Goal: Task Accomplishment & Management: Use online tool/utility

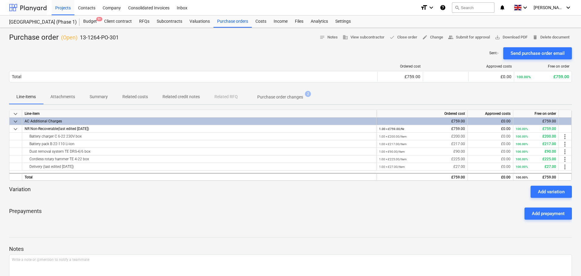
click at [29, 12] on div at bounding box center [28, 7] width 38 height 15
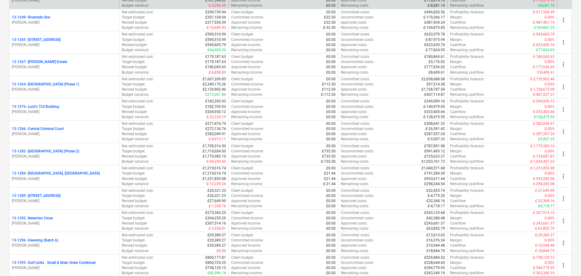
scroll to position [698, 0]
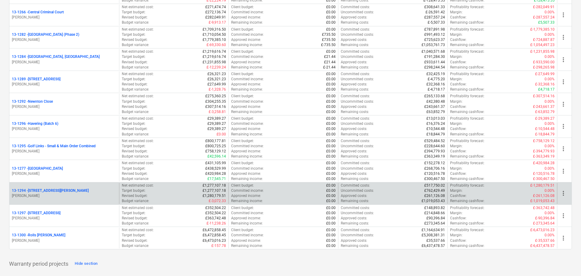
click at [63, 191] on div "13-1294 - 90 Monier Road" at bounding box center [64, 190] width 105 height 5
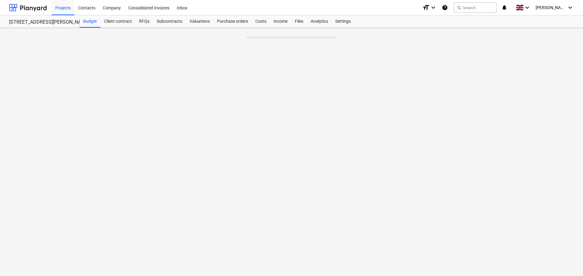
click at [298, 19] on div "Files" at bounding box center [299, 21] width 16 height 12
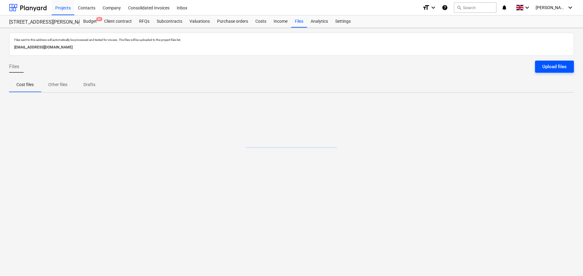
click at [554, 61] on button "Upload files" at bounding box center [554, 67] width 39 height 12
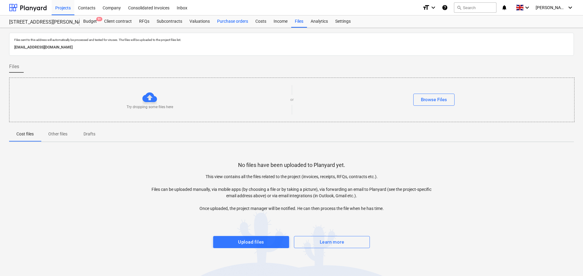
click at [234, 25] on div "Purchase orders" at bounding box center [232, 21] width 38 height 12
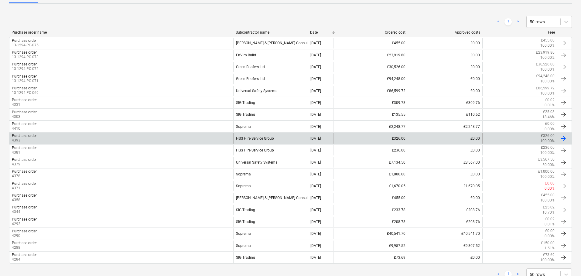
scroll to position [122, 0]
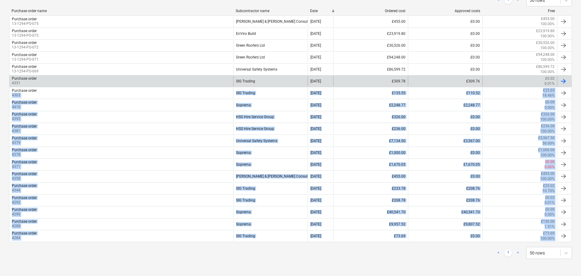
drag, startPoint x: 219, startPoint y: 264, endPoint x: 227, endPoint y: 84, distance: 179.8
click at [227, 84] on div "< 1 > 50 rows Purchase order name Subcontractor name Date Ordered cost Approved…" at bounding box center [290, 127] width 562 height 280
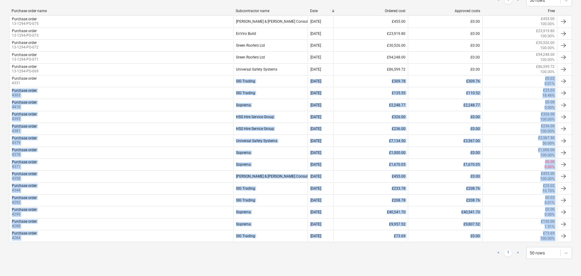
click at [249, 260] on div "< 1 > 50 rows" at bounding box center [290, 253] width 562 height 17
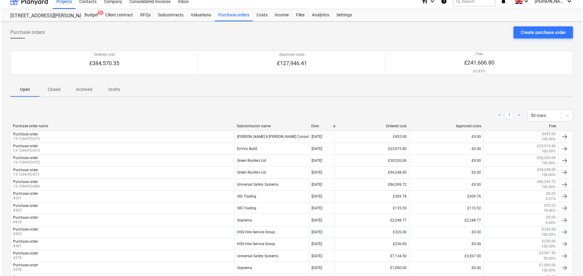
scroll to position [0, 0]
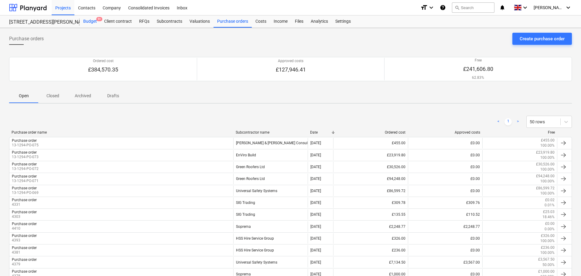
click at [92, 20] on div "Budget 9+" at bounding box center [90, 21] width 21 height 12
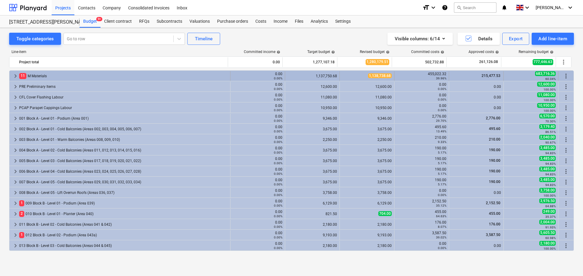
click at [33, 77] on div "11 M Materials" at bounding box center [123, 76] width 208 height 10
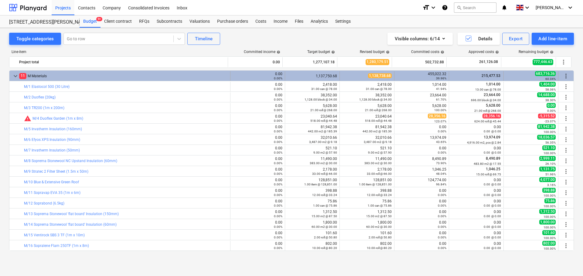
click at [35, 76] on div "11 M Materials" at bounding box center [123, 76] width 208 height 10
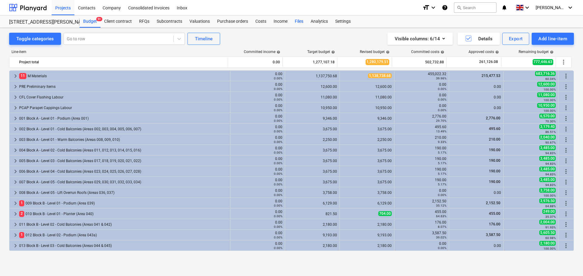
click at [297, 18] on div "Files" at bounding box center [299, 21] width 16 height 12
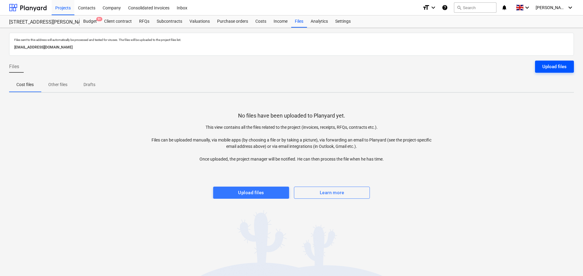
click at [553, 66] on div "Upload files" at bounding box center [554, 67] width 24 height 8
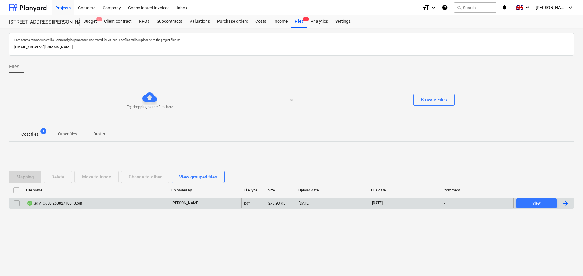
click at [92, 201] on div "SKM_C650i25082710010.pdf" at bounding box center [96, 204] width 145 height 10
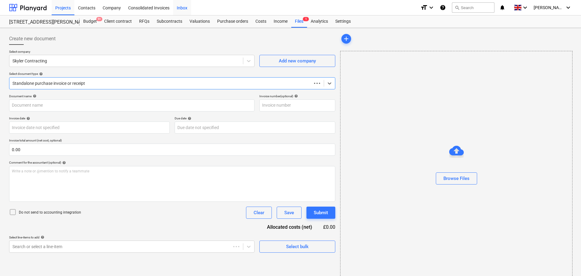
type input "53279638"
type input "27 Aug 2025"
type input "29 Aug 2025"
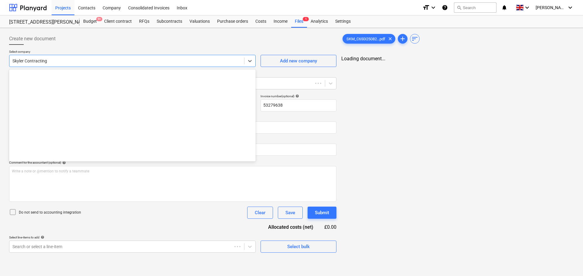
click at [117, 62] on div at bounding box center [126, 61] width 229 height 6
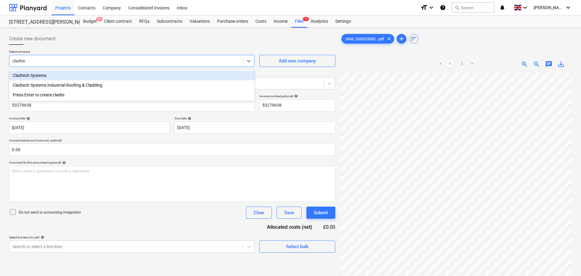
type input "cladtech"
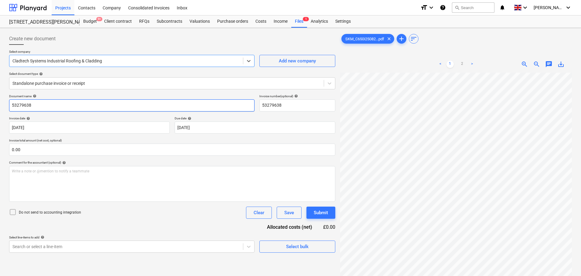
click at [107, 105] on input "53279638" at bounding box center [131, 106] width 245 height 12
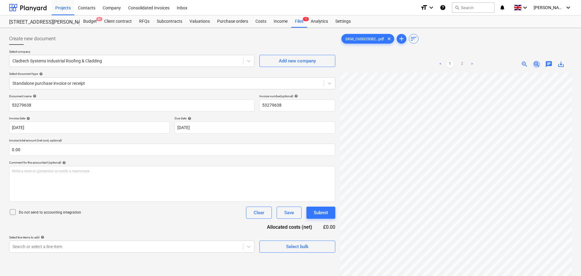
click at [538, 66] on span "zoom_out" at bounding box center [536, 64] width 7 height 7
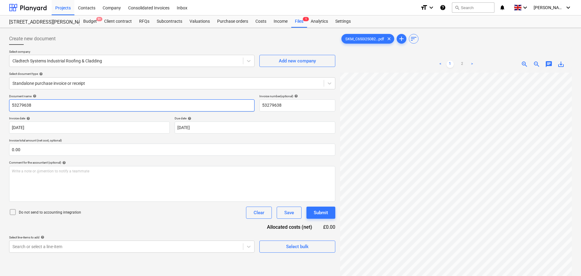
click at [232, 104] on input "53279638" at bounding box center [131, 106] width 245 height 12
type input "1250/1601-190"
paste input "1250/1601-190"
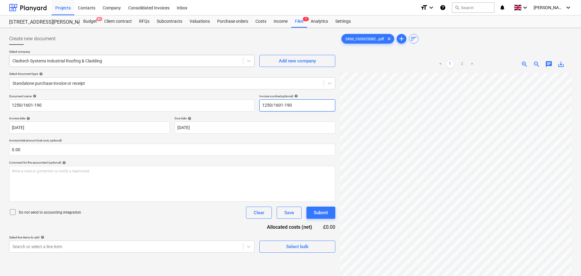
type input "1250/1601-190"
click at [205, 59] on div at bounding box center [125, 61] width 227 height 6
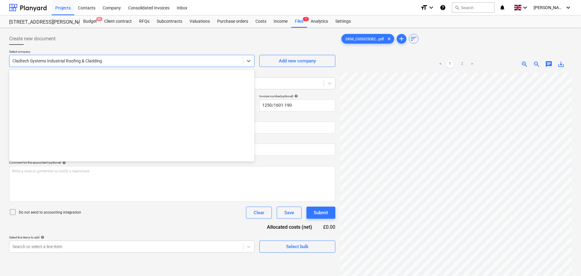
scroll to position [2305, 0]
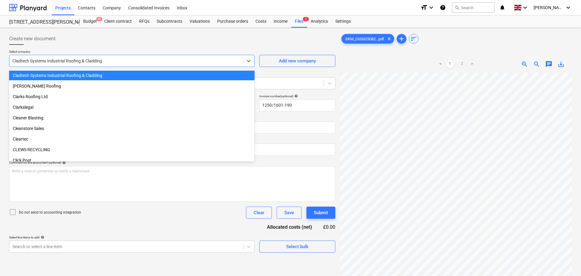
click at [146, 43] on div "Create new document" at bounding box center [172, 39] width 326 height 12
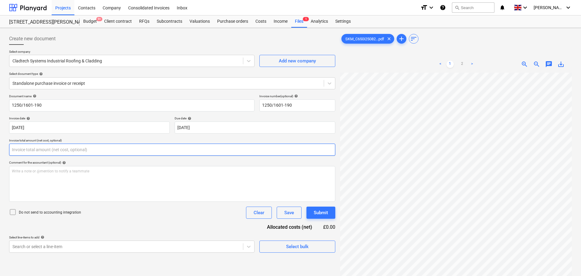
click at [57, 150] on input "text" at bounding box center [172, 150] width 326 height 12
type input "0.00"
click at [151, 147] on input "text" at bounding box center [172, 150] width 326 height 12
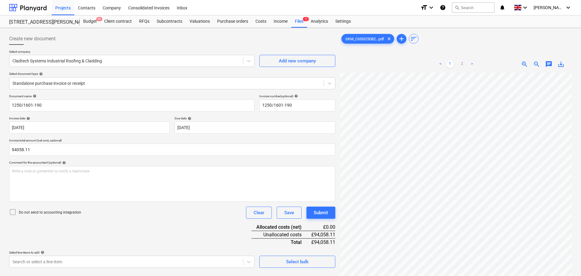
type input "94,058.11"
click at [164, 213] on div "Do not send to accounting integration Clear Save Submit" at bounding box center [172, 213] width 326 height 12
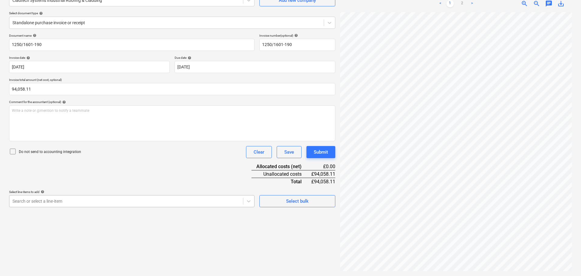
scroll to position [86, 0]
click at [147, 201] on body "Projects Contacts Company Consolidated Invoices Inbox format_size keyboard_arro…" at bounding box center [290, 77] width 581 height 276
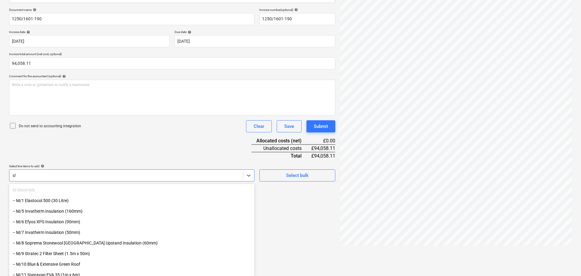
scroll to position [85, 0]
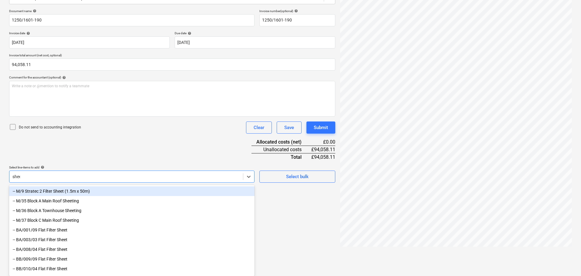
type input "sheet"
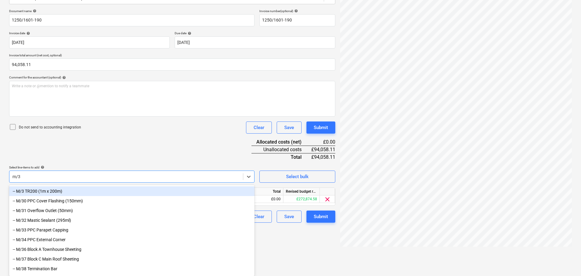
type input "m/36"
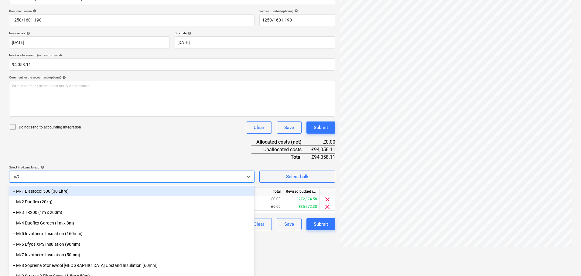
type input "m/37"
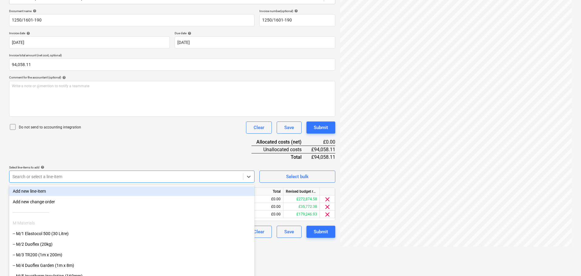
click at [181, 162] on div "Document name help 1250/1601-190 Invoice number (optional) help 1250/1601-190 I…" at bounding box center [172, 123] width 326 height 229
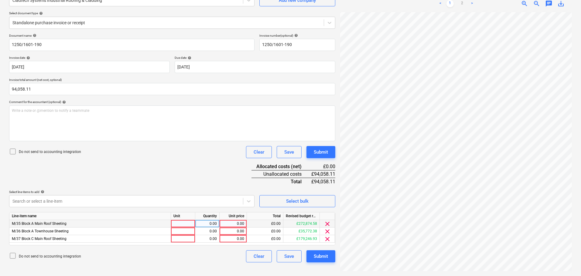
click at [183, 224] on div at bounding box center [183, 224] width 24 height 8
type input "Item"
click at [181, 232] on div at bounding box center [183, 232] width 24 height 8
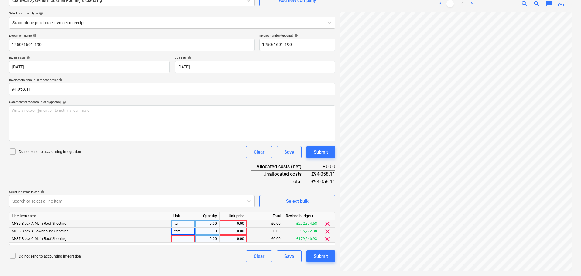
click at [189, 242] on div at bounding box center [183, 240] width 24 height 8
type input "Item"
click at [180, 181] on div "Document name help 1250/1601-190 Invoice number (optional) help 1250/1601-190 I…" at bounding box center [172, 148] width 326 height 229
click at [142, 198] on body "Projects Contacts Company Consolidated Invoices Inbox format_size keyboard_arro…" at bounding box center [290, 77] width 581 height 276
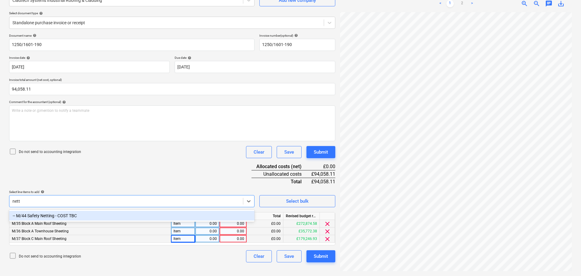
type input "nett"
click at [148, 158] on div "Do not send to accounting integration Clear Save Submit" at bounding box center [172, 152] width 326 height 12
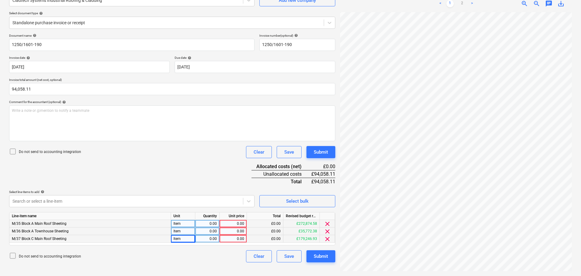
drag, startPoint x: 143, startPoint y: 191, endPoint x: 139, endPoint y: 198, distance: 7.7
click at [142, 191] on div "Select line-items to add help" at bounding box center [131, 192] width 245 height 4
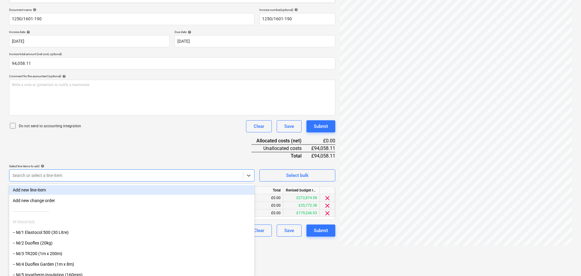
click at [139, 190] on body "Projects Contacts Company Consolidated Invoices Inbox format_size keyboard_arro…" at bounding box center [290, 52] width 581 height 276
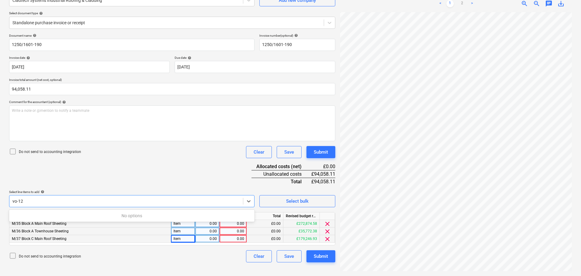
type input "vo-12"
click at [160, 178] on div "Document name help 1250/1601-190 Invoice number (optional) help 1250/1601-190 I…" at bounding box center [172, 148] width 326 height 229
click at [286, 151] on div "Save" at bounding box center [289, 152] width 10 height 8
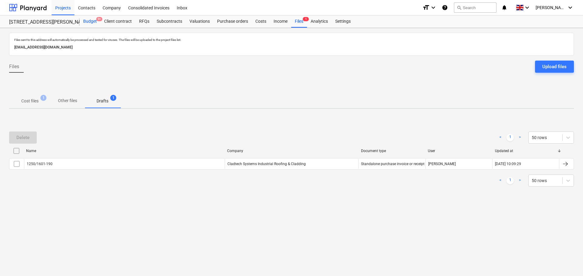
click at [94, 25] on div "Budget 9+" at bounding box center [90, 21] width 21 height 12
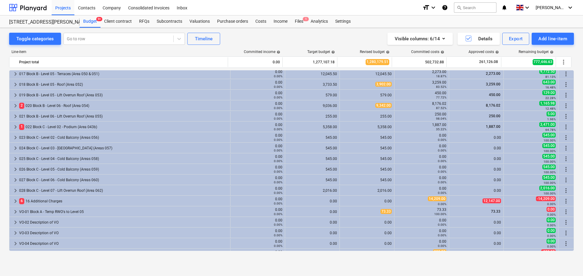
scroll to position [318, 0]
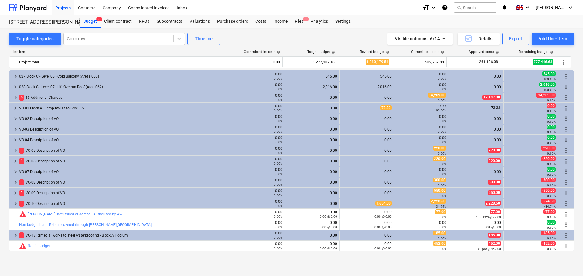
click at [122, 230] on div "keyboard_arrow_right 1 VO-13 Remedial works to steel waterproofing - Block A Po…" at bounding box center [291, 235] width 564 height 11
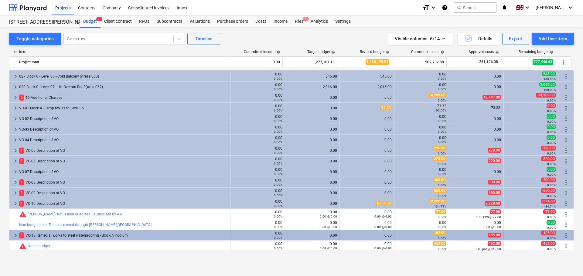
click at [121, 234] on div "1 VO-13 Remedial works to steel waterproofing - Block A Podium" at bounding box center [123, 236] width 208 height 10
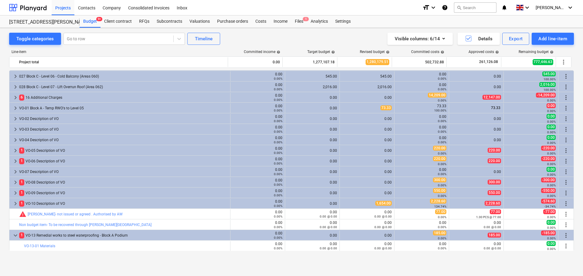
click at [121, 234] on div "1 VO-13 Remedial works to steel waterproofing - Block A Podium" at bounding box center [123, 236] width 208 height 10
click at [555, 46] on div "Line-item Committed income help Target budget help Revised budget help Committe…" at bounding box center [291, 152] width 564 height 214
click at [553, 39] on div "Add line-item" at bounding box center [552, 39] width 29 height 8
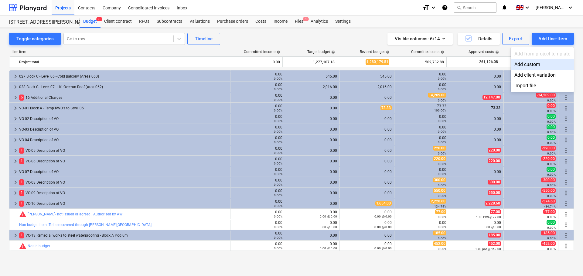
click at [521, 63] on div "Add custom" at bounding box center [541, 64] width 63 height 11
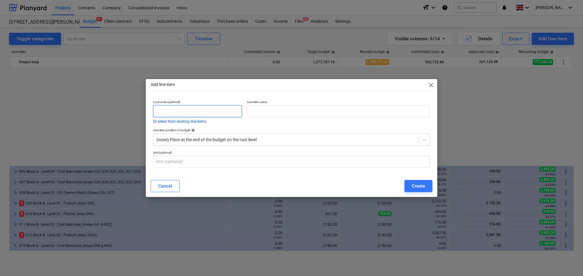
scroll to position [318, 0]
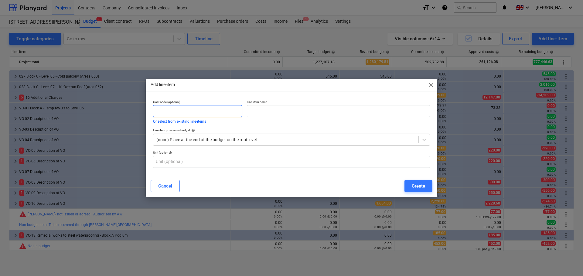
click at [218, 111] on input "text" at bounding box center [197, 111] width 89 height 12
type input "VO-12"
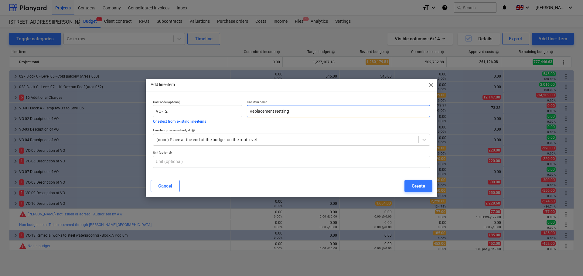
type input "Replacement Netting"
click at [226, 99] on div "Cost code (optional) VO-12 Or select from existing line-items" at bounding box center [198, 112] width 94 height 28
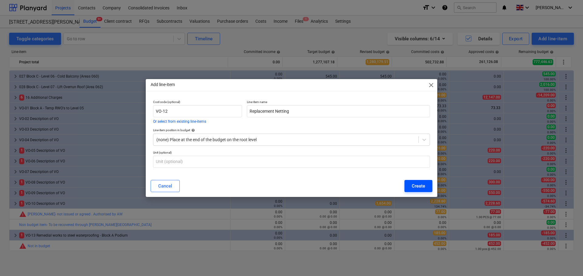
click at [421, 191] on button "Create" at bounding box center [418, 186] width 28 height 12
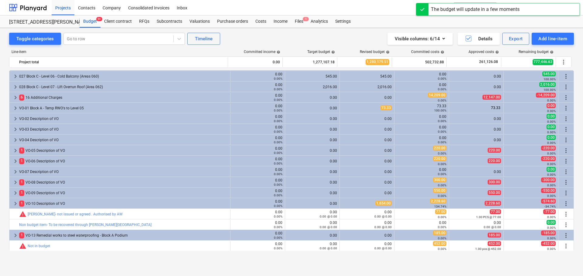
scroll to position [329, 0]
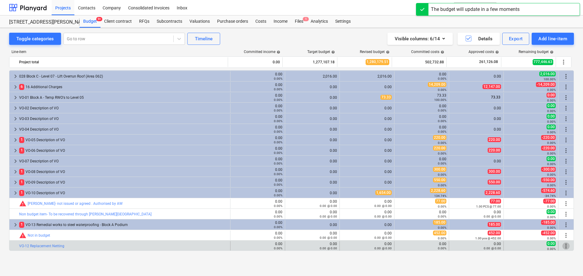
click at [564, 247] on span "more_vert" at bounding box center [565, 246] width 7 height 7
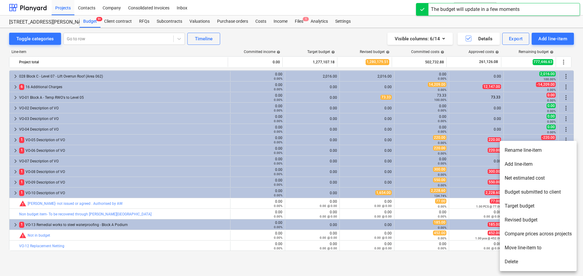
click at [518, 164] on li "Add line-item" at bounding box center [538, 165] width 77 height 14
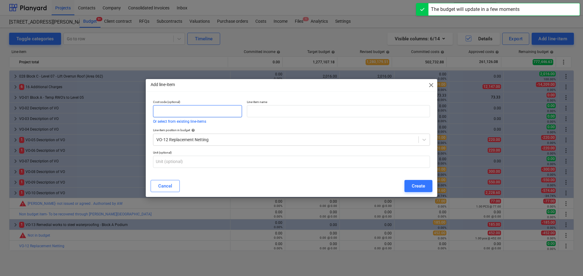
click at [180, 112] on input "text" at bounding box center [197, 111] width 89 height 12
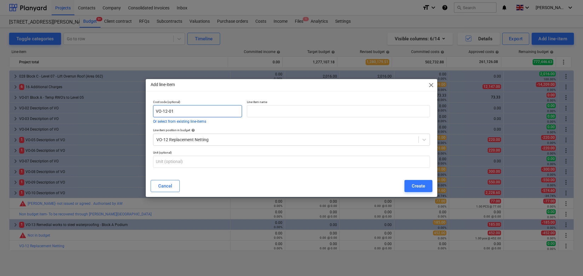
type input "VO-12-01"
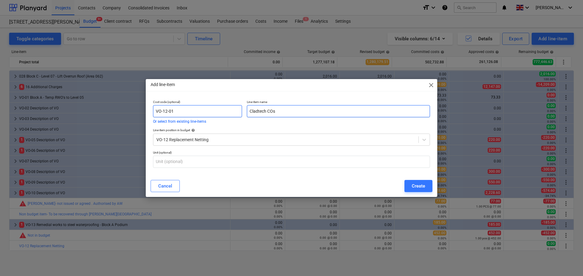
type input "Cladtech COst"
type input "CladTech Replacement Netting"
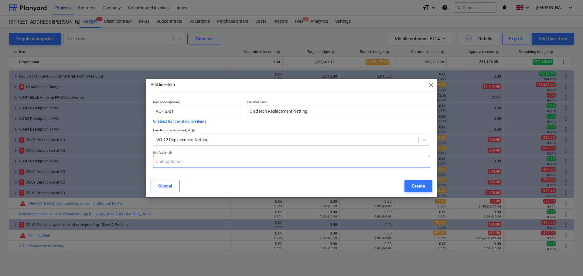
click at [272, 159] on input "text" at bounding box center [291, 162] width 277 height 12
click at [291, 150] on div "Unit (optional)" at bounding box center [292, 159] width 282 height 22
drag, startPoint x: 342, startPoint y: 183, endPoint x: 432, endPoint y: 184, distance: 89.5
click at [344, 184] on div "Cancel Create" at bounding box center [292, 186] width 282 height 12
click at [434, 182] on div "Cancel Create" at bounding box center [291, 186] width 289 height 17
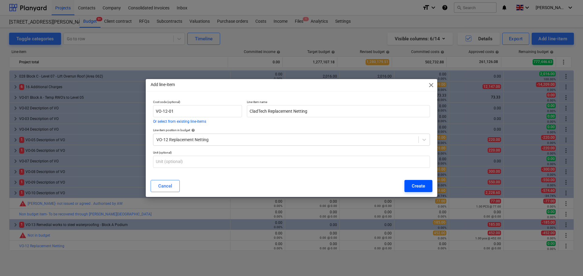
click at [415, 187] on div "Create" at bounding box center [418, 186] width 13 height 8
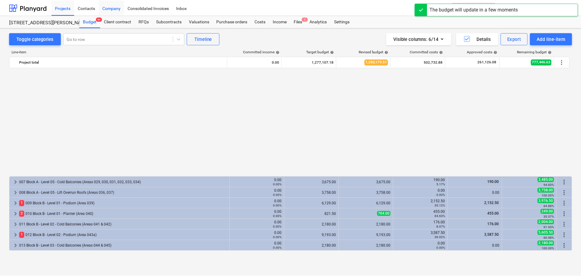
scroll to position [329, 0]
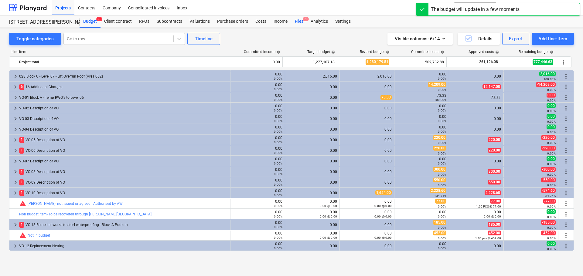
click at [301, 22] on div "Files 1" at bounding box center [299, 21] width 16 height 12
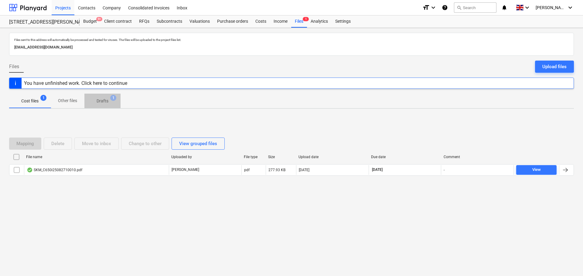
click at [103, 100] on p "Drafts" at bounding box center [103, 101] width 12 height 6
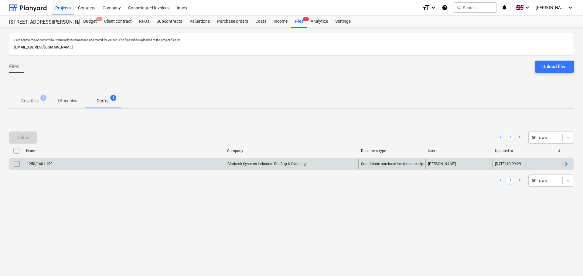
click at [56, 164] on div "1250/1601-190" at bounding box center [124, 164] width 201 height 10
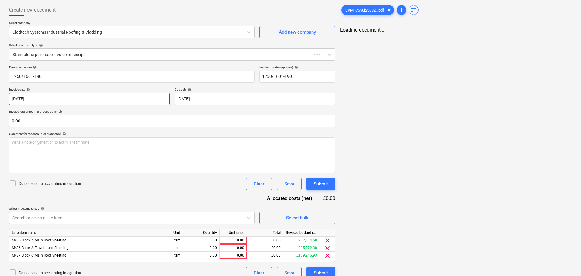
scroll to position [37, 0]
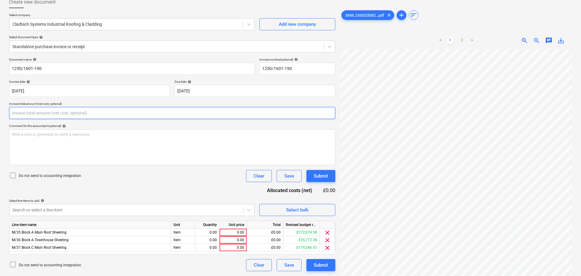
click at [56, 116] on input "text" at bounding box center [172, 113] width 326 height 12
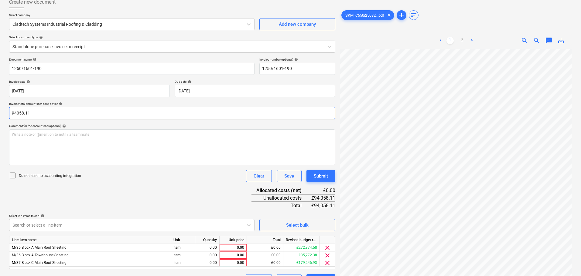
scroll to position [243, 0]
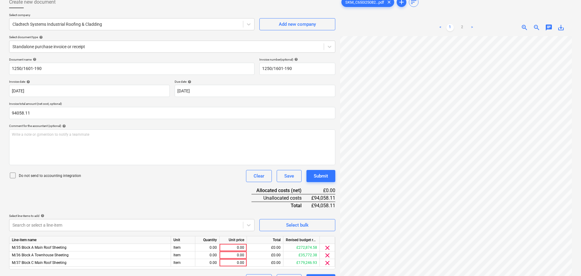
type input "94,058.11"
click at [328, 171] on div "Create new document Select company Cladtech Systems Industrial Roofing & Claddi…" at bounding box center [290, 146] width 567 height 304
click at [130, 195] on div "Document name help 1250/1601-190 Invoice number (optional) help 1250/1601-190 I…" at bounding box center [172, 172] width 326 height 229
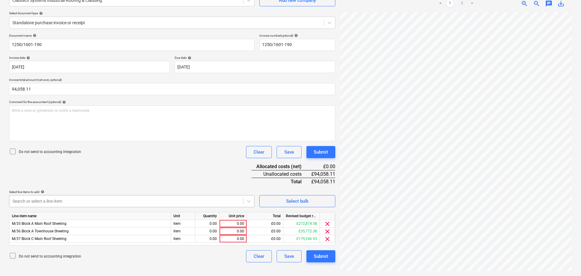
click at [139, 205] on body "Projects Contacts Company Consolidated Invoices Inbox format_size keyboard_arro…" at bounding box center [290, 77] width 581 height 276
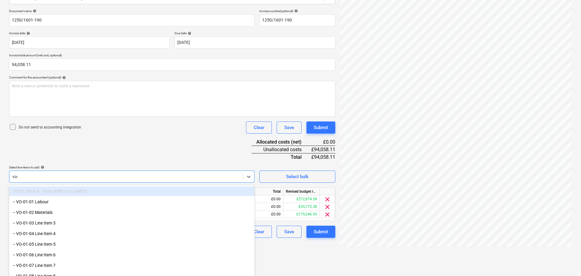
type input "vo-12"
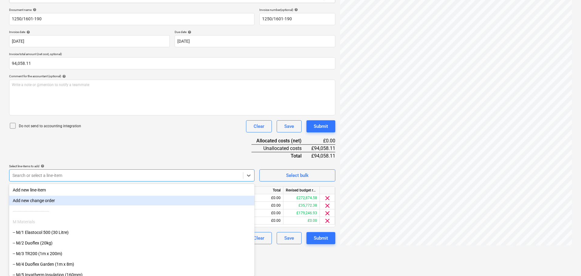
click at [168, 163] on div "Document name help 1250/1601-190 Invoice number (optional) help 1250/1601-190 I…" at bounding box center [172, 126] width 326 height 237
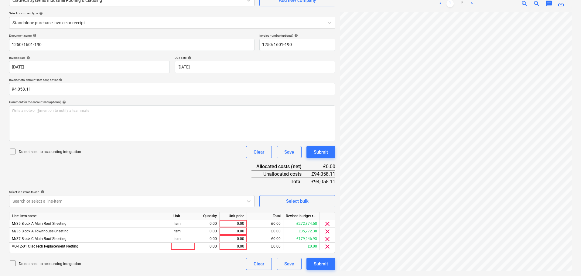
scroll to position [61, 0]
click at [181, 249] on div at bounding box center [183, 247] width 24 height 8
type input "Item"
click at [235, 249] on div "0.00" at bounding box center [233, 247] width 22 height 8
type input "1194.60"
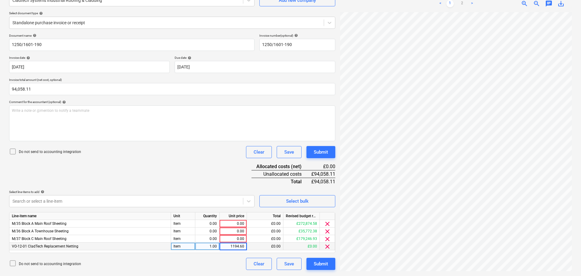
click at [211, 173] on div "Document name help 1250/1601-190 Invoice number (optional) help 1250/1601-190 I…" at bounding box center [172, 152] width 326 height 237
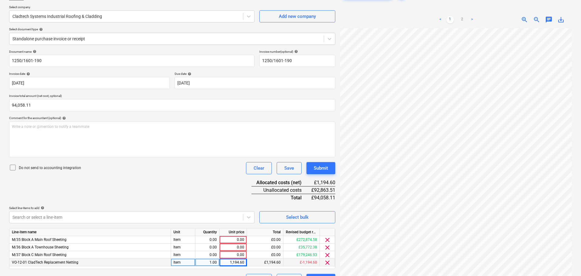
scroll to position [0, 0]
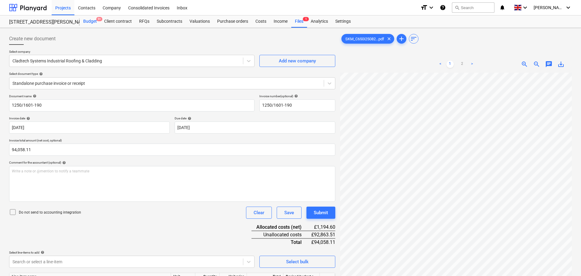
drag, startPoint x: 91, startPoint y: 19, endPoint x: 94, endPoint y: 25, distance: 5.8
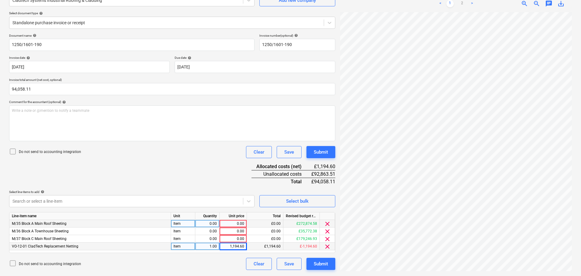
click at [234, 224] on div "0.00" at bounding box center [233, 224] width 22 height 8
type input "75821.05"
click at [182, 168] on div "Document name help 1250/1601-190 Invoice number (optional) help 1250/1601-190 I…" at bounding box center [172, 152] width 326 height 237
click at [225, 186] on div "Document name help 1250/1601-190 Invoice number (optional) help 1250/1601-190 I…" at bounding box center [172, 152] width 326 height 237
click at [210, 222] on div "0.00" at bounding box center [207, 224] width 19 height 8
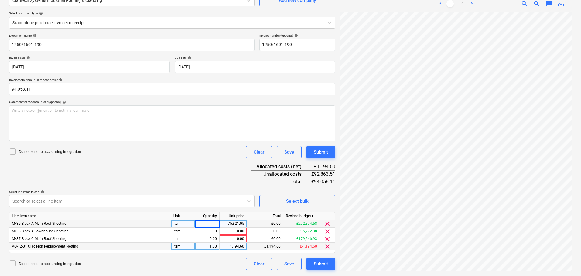
type input "1"
click at [193, 171] on div "Document name help 1250/1601-190 Invoice number (optional) help 1250/1601-190 I…" at bounding box center [172, 152] width 326 height 237
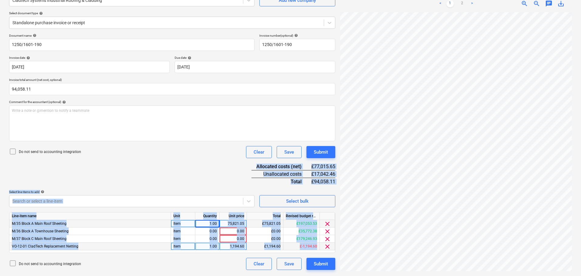
drag, startPoint x: 191, startPoint y: 170, endPoint x: 212, endPoint y: 273, distance: 105.5
click at [212, 273] on div "Create new document Select company Cladtech Systems Industrial Roofing & Claddi…" at bounding box center [172, 122] width 331 height 304
click at [204, 185] on div "Document name help 1250/1601-190 Invoice number (optional) help 1250/1601-190 I…" at bounding box center [172, 152] width 326 height 237
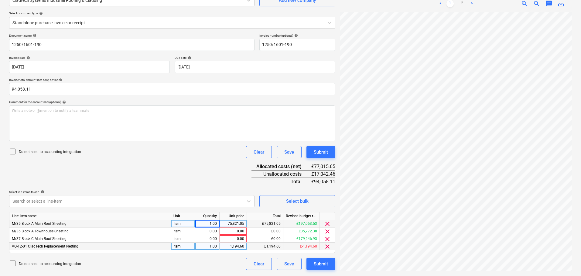
click at [218, 179] on div "Document name help 1250/1601-190 Invoice number (optional) help 1250/1601-190 I…" at bounding box center [172, 152] width 326 height 237
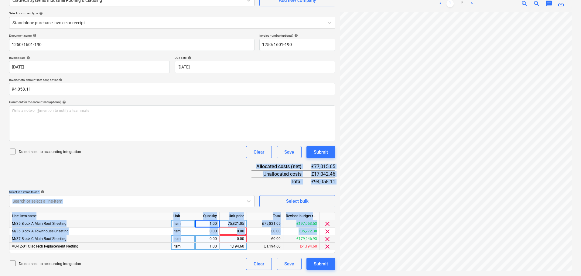
drag, startPoint x: 211, startPoint y: 163, endPoint x: 206, endPoint y: 242, distance: 78.7
click at [206, 242] on div "Document name help 1250/1601-190 Invoice number (optional) help 1250/1601-190 I…" at bounding box center [172, 152] width 326 height 237
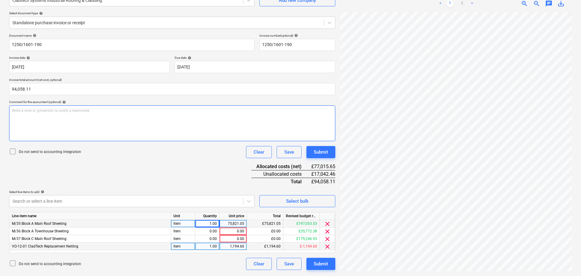
click at [194, 141] on div "Write a note or @mention to notify a teammate ﻿" at bounding box center [172, 124] width 326 height 36
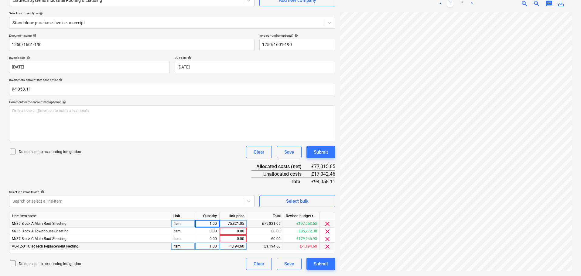
click at [192, 184] on div "Document name help 1250/1601-190 Invoice number (optional) help 1250/1601-190 I…" at bounding box center [172, 152] width 326 height 237
click at [224, 163] on div "Document name help 1250/1601-190 Invoice number (optional) help 1250/1601-190 I…" at bounding box center [172, 152] width 326 height 237
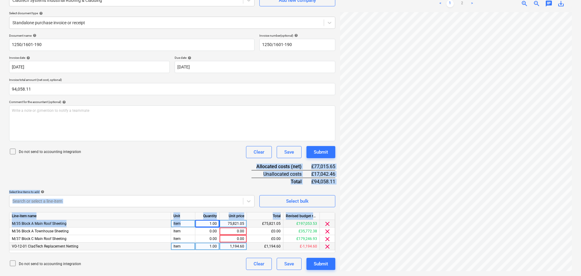
drag, startPoint x: 213, startPoint y: 159, endPoint x: 201, endPoint y: 222, distance: 64.3
click at [201, 222] on div "Document name help 1250/1601-190 Invoice number (optional) help 1250/1601-190 I…" at bounding box center [172, 152] width 326 height 237
click at [211, 180] on div "Document name help 1250/1601-190 Invoice number (optional) help 1250/1601-190 I…" at bounding box center [172, 152] width 326 height 237
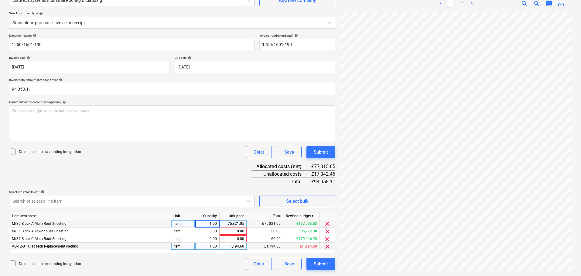
click at [230, 224] on div "75,821.05" at bounding box center [233, 224] width 22 height 8
click at [203, 150] on div "Do not send to accounting integration Clear Save Submit" at bounding box center [172, 152] width 326 height 12
click at [205, 168] on div "Document name help 1250/1601-190 Invoice number (optional) help 1250/1601-190 I…" at bounding box center [172, 152] width 326 height 237
click at [194, 164] on div "Document name help 1250/1601-190 Invoice number (optional) help 1250/1601-190 I…" at bounding box center [172, 152] width 326 height 237
click at [238, 222] on div "0.00" at bounding box center [233, 224] width 22 height 8
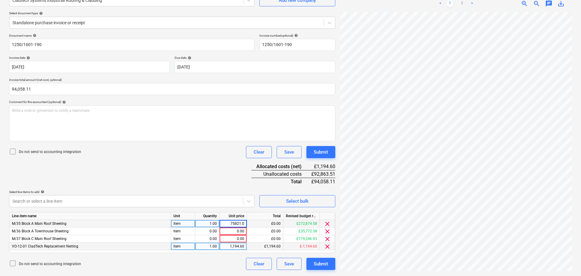
type input "75821.05"
click at [225, 178] on div "Document name help 1250/1601-190 Invoice number (optional) help 1250/1601-190 I…" at bounding box center [172, 152] width 326 height 237
click at [238, 234] on div "0.00" at bounding box center [233, 232] width 22 height 8
type input "27158.13"
click at [218, 167] on div "Document name help 1250/1601-190 Invoice number (optional) help 1250/1601-190 I…" at bounding box center [172, 152] width 326 height 237
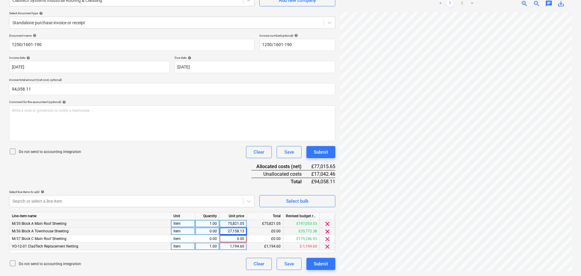
click at [189, 169] on div "Document name help 1250/1601-190 Invoice number (optional) help 1250/1601-190 I…" at bounding box center [172, 152] width 326 height 237
click at [210, 232] on div "0.00" at bounding box center [207, 232] width 19 height 8
type input "1"
click at [214, 174] on div "Document name help 1250/1601-190 Invoice number (optional) help 1250/1601-190 I…" at bounding box center [172, 152] width 326 height 237
click at [215, 158] on div "Do not send to accounting integration Clear Save Submit" at bounding box center [172, 152] width 326 height 12
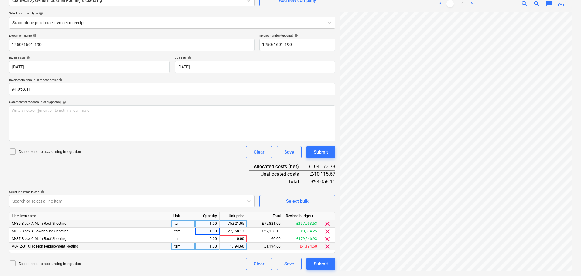
click at [210, 175] on div "Document name help 1250/1601-190 Invoice number (optional) help 1250/1601-190 I…" at bounding box center [172, 152] width 326 height 237
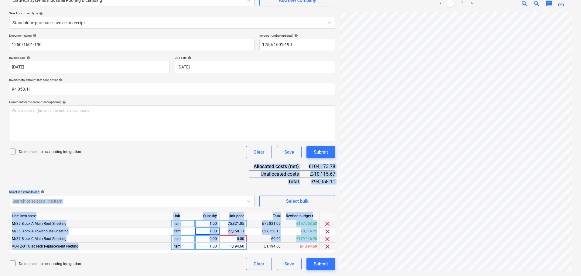
drag, startPoint x: 207, startPoint y: 158, endPoint x: 202, endPoint y: 242, distance: 83.6
click at [201, 248] on div "Document name help 1250/1601-190 Invoice number (optional) help 1250/1601-190 I…" at bounding box center [172, 152] width 326 height 237
click at [212, 185] on div "Document name help 1250/1601-190 Invoice number (optional) help 1250/1601-190 I…" at bounding box center [172, 152] width 326 height 237
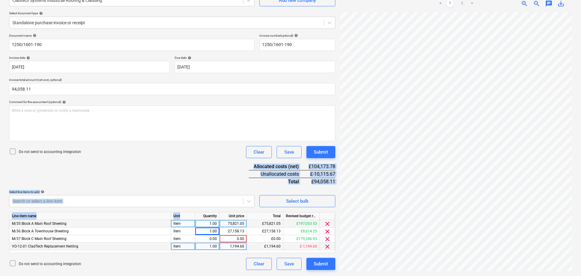
drag, startPoint x: 213, startPoint y: 166, endPoint x: 190, endPoint y: 218, distance: 56.6
click at [190, 218] on div "Document name help 1250/1601-190 Invoice number (optional) help 1250/1601-190 I…" at bounding box center [172, 152] width 326 height 237
click at [182, 191] on div "Select line-items to add help" at bounding box center [131, 192] width 245 height 4
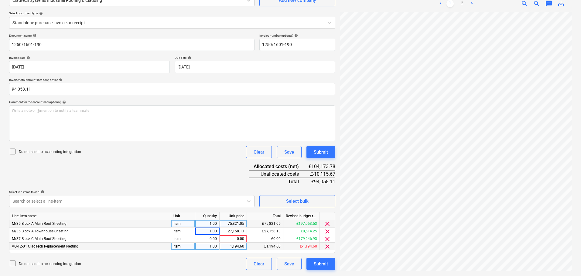
click at [211, 177] on div "Document name help 1250/1601-190 Invoice number (optional) help 1250/1601-190 I…" at bounding box center [172, 152] width 326 height 237
click at [327, 239] on span "clear" at bounding box center [327, 239] width 7 height 7
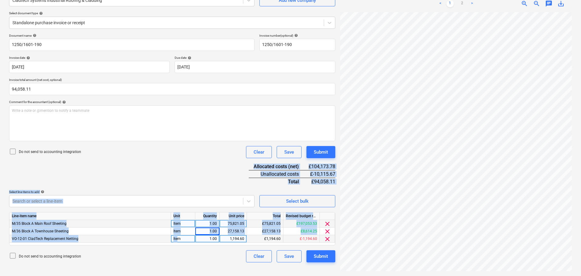
drag, startPoint x: 169, startPoint y: 172, endPoint x: 177, endPoint y: 238, distance: 66.4
click at [176, 239] on div "Document name help 1250/1601-190 Invoice number (optional) help 1250/1601-190 I…" at bounding box center [172, 148] width 326 height 229
click at [194, 176] on div "Document name help 1250/1601-190 Invoice number (optional) help 1250/1601-190 I…" at bounding box center [172, 148] width 326 height 229
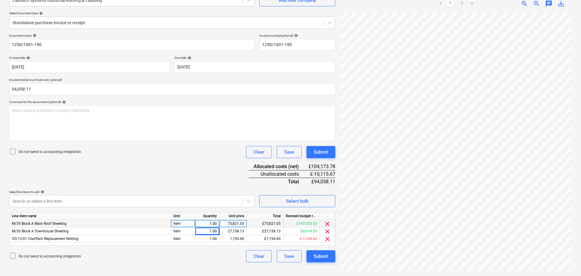
click at [236, 225] on div "75,821.05" at bounding box center [233, 224] width 22 height 8
type input "72029.9975"
click at [210, 182] on div "Document name help 1250/1601-190 Invoice number (optional) help 1250/1601-190 I…" at bounding box center [172, 148] width 326 height 229
click at [234, 233] on div "27,158.13" at bounding box center [233, 232] width 22 height 8
type input "25800.2235"
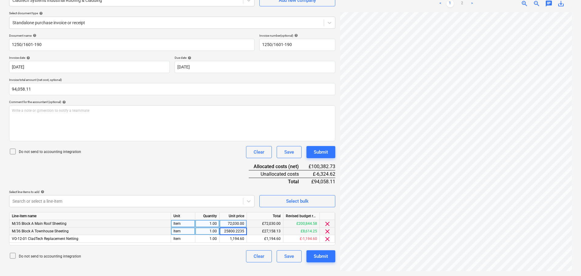
click at [206, 184] on div "Document name help 1250/1601-190 Invoice number (optional) help 1250/1601-190 I…" at bounding box center [172, 148] width 326 height 229
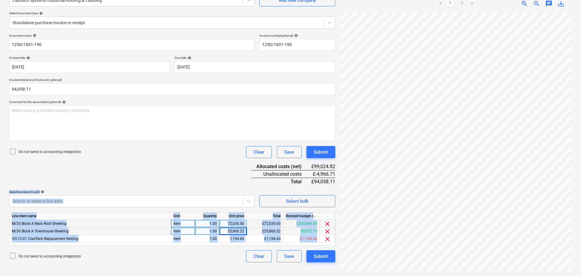
drag, startPoint x: 206, startPoint y: 181, endPoint x: 196, endPoint y: 250, distance: 69.6
click at [196, 250] on div "Document name help 1250/1601-190 Invoice number (optional) help 1250/1601-190 I…" at bounding box center [172, 148] width 326 height 229
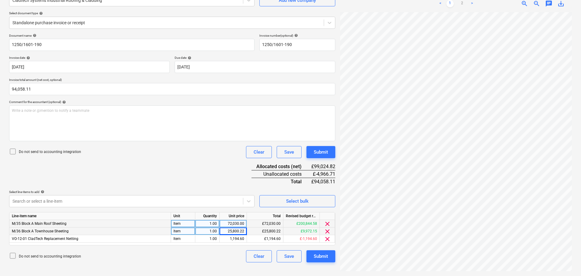
click at [206, 179] on div "Document name help 1250/1601-190 Invoice number (optional) help 1250/1601-190 I…" at bounding box center [172, 148] width 326 height 229
click at [234, 240] on div "1,194.60" at bounding box center [233, 240] width 22 height 8
type input "1134.87"
click at [200, 168] on div "Document name help 1250/1601-190 Invoice number (optional) help 1250/1601-190 I…" at bounding box center [172, 148] width 326 height 229
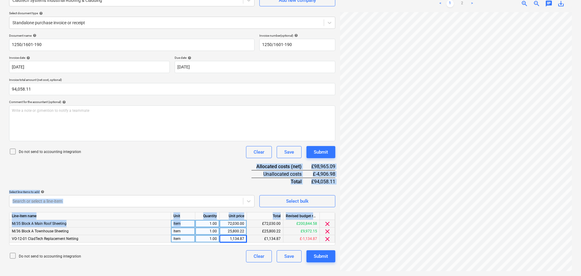
drag, startPoint x: 201, startPoint y: 163, endPoint x: 197, endPoint y: 185, distance: 22.3
click at [196, 224] on div "Document name help 1250/1601-190 Invoice number (optional) help 1250/1601-190 I…" at bounding box center [172, 148] width 326 height 229
click at [199, 177] on div "Document name help 1250/1601-190 Invoice number (optional) help 1250/1601-190 I…" at bounding box center [172, 148] width 326 height 229
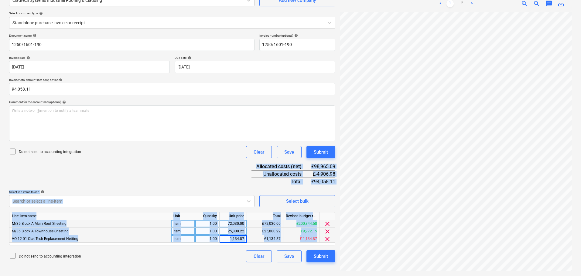
drag, startPoint x: 204, startPoint y: 172, endPoint x: 193, endPoint y: 291, distance: 119.1
click at [193, 216] on html "Projects Contacts Company Consolidated Invoices Inbox format_size keyboard_arro…" at bounding box center [290, 77] width 581 height 276
click at [212, 183] on div "Document name help 1250/1601-190 Invoice number (optional) help 1250/1601-190 I…" at bounding box center [172, 148] width 326 height 229
drag, startPoint x: 212, startPoint y: 156, endPoint x: 203, endPoint y: 291, distance: 134.8
click at [203, 216] on html "Projects Contacts Company Consolidated Invoices Inbox format_size keyboard_arro…" at bounding box center [290, 77] width 581 height 276
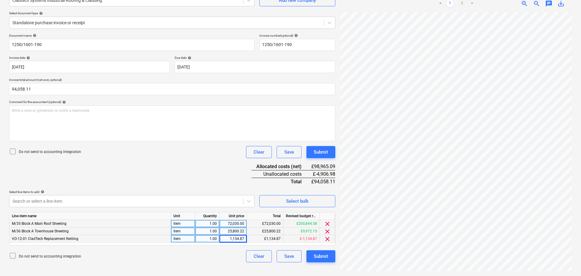
click at [212, 171] on div "Document name help 1250/1601-190 Invoice number (optional) help 1250/1601-190 I…" at bounding box center [172, 148] width 326 height 229
click at [205, 183] on div "Document name help 1250/1601-190 Invoice number (optional) help 1250/1601-190 I…" at bounding box center [172, 148] width 326 height 229
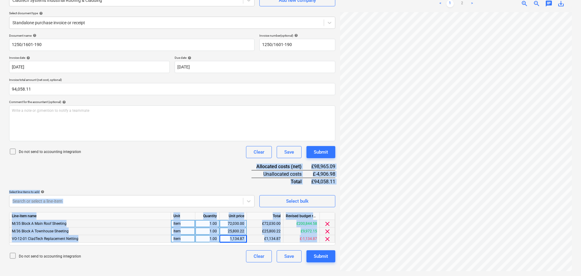
drag, startPoint x: 210, startPoint y: 163, endPoint x: 190, endPoint y: 253, distance: 92.9
click at [187, 216] on html "Projects Contacts Company Consolidated Invoices Inbox format_size keyboard_arro…" at bounding box center [290, 77] width 581 height 276
click at [202, 187] on div "Document name help 1250/1601-190 Invoice number (optional) help 1250/1601-190 I…" at bounding box center [172, 148] width 326 height 229
drag, startPoint x: 209, startPoint y: 171, endPoint x: 207, endPoint y: 196, distance: 24.7
click at [195, 216] on html "Projects Contacts Company Consolidated Invoices Inbox format_size keyboard_arro…" at bounding box center [290, 77] width 581 height 276
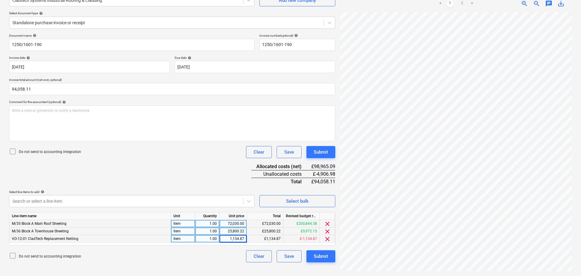
click at [210, 174] on div "Document name help 1250/1601-190 Invoice number (optional) help 1250/1601-190 I…" at bounding box center [172, 148] width 326 height 229
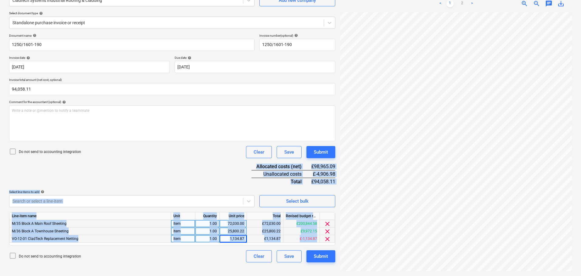
drag, startPoint x: 213, startPoint y: 162, endPoint x: 187, endPoint y: 291, distance: 130.9
click at [187, 216] on html "Projects Contacts Company Consolidated Invoices Inbox format_size keyboard_arro…" at bounding box center [290, 77] width 581 height 276
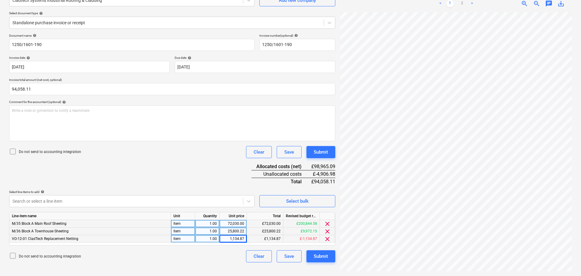
click at [192, 164] on div "Document name help 1250/1601-190 Invoice number (optional) help 1250/1601-190 I…" at bounding box center [172, 148] width 326 height 229
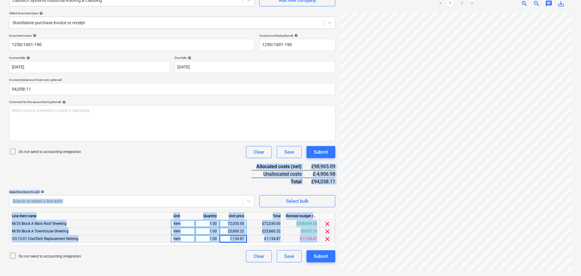
drag, startPoint x: 194, startPoint y: 157, endPoint x: 152, endPoint y: 210, distance: 67.4
click at [155, 216] on html "Projects Contacts Company Consolidated Invoices Inbox format_size keyboard_arro…" at bounding box center [290, 77] width 581 height 276
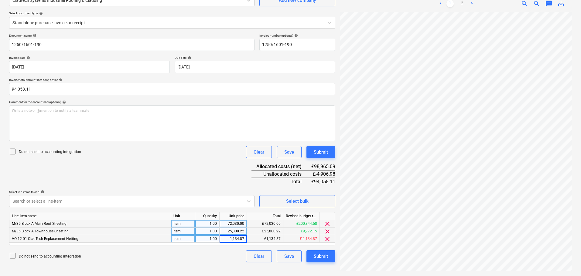
click at [156, 174] on div "Document name help 1250/1601-190 Invoice number (optional) help 1250/1601-190 I…" at bounding box center [172, 148] width 326 height 229
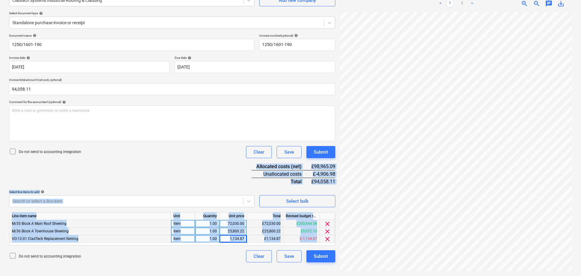
drag, startPoint x: 133, startPoint y: 167, endPoint x: 134, endPoint y: 256, distance: 89.2
click at [134, 257] on div "Document name help 1250/1601-190 Invoice number (optional) help 1250/1601-190 I…" at bounding box center [172, 148] width 326 height 229
click at [191, 176] on div "Document name help 1250/1601-190 Invoice number (optional) help 1250/1601-190 I…" at bounding box center [172, 148] width 326 height 229
drag, startPoint x: 197, startPoint y: 165, endPoint x: 165, endPoint y: 291, distance: 129.5
click at [165, 216] on html "Projects Contacts Company Consolidated Invoices Inbox format_size keyboard_arro…" at bounding box center [290, 77] width 581 height 276
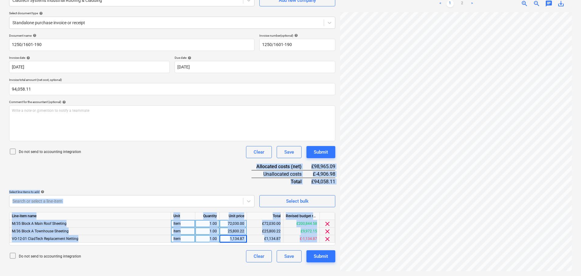
click at [183, 183] on div "Document name help 1250/1601-190 Invoice number (optional) help 1250/1601-190 I…" at bounding box center [172, 148] width 326 height 229
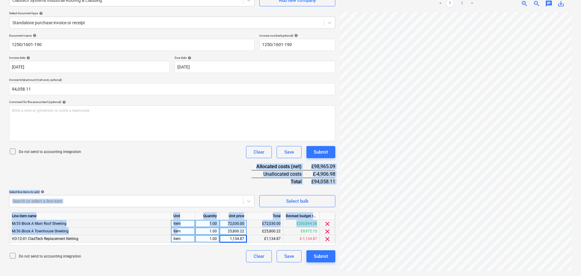
drag, startPoint x: 195, startPoint y: 170, endPoint x: 178, endPoint y: 235, distance: 67.1
click at [178, 235] on div "Document name help 1250/1601-190 Invoice number (optional) help 1250/1601-190 I…" at bounding box center [172, 148] width 326 height 229
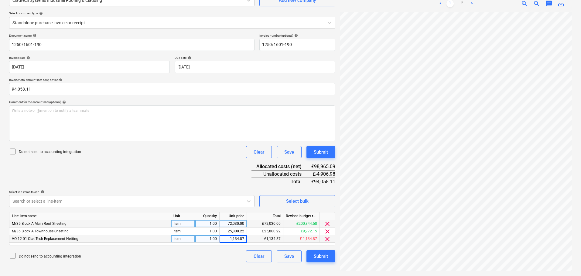
click at [195, 163] on div "Document name help 1250/1601-190 Invoice number (optional) help 1250/1601-190 I…" at bounding box center [172, 148] width 326 height 229
click at [232, 226] on div "72,030.00" at bounding box center [233, 224] width 22 height 8
click at [227, 231] on div "25,800.22" at bounding box center [233, 232] width 22 height 8
click at [226, 236] on div "1,134.87" at bounding box center [233, 240] width 22 height 8
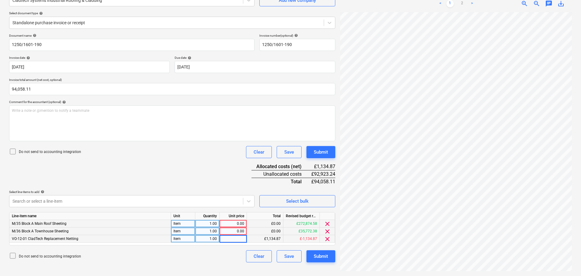
click at [198, 161] on div "Document name help 1250/1601-190 Invoice number (optional) help 1250/1601-190 I…" at bounding box center [172, 148] width 326 height 229
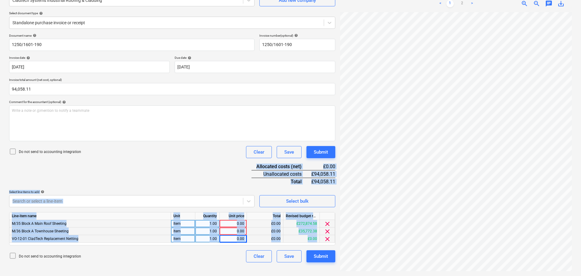
drag, startPoint x: 198, startPoint y: 159, endPoint x: 196, endPoint y: 225, distance: 66.2
click at [187, 256] on div "Document name help 1250/1601-190 Invoice number (optional) help 1250/1601-190 I…" at bounding box center [172, 148] width 326 height 229
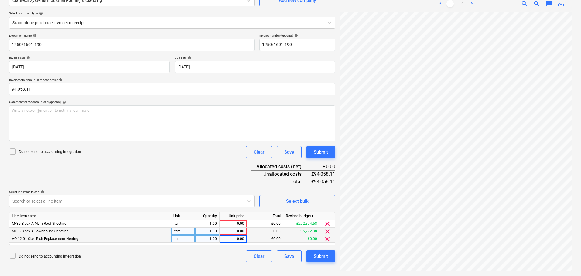
click at [209, 160] on div "Document name help 1250/1601-190 Invoice number (optional) help 1250/1601-190 I…" at bounding box center [172, 148] width 326 height 229
click at [187, 163] on div "Document name help 1250/1601-190 Invoice number (optional) help 1250/1601-190 I…" at bounding box center [172, 148] width 326 height 229
click at [229, 224] on div "0.00" at bounding box center [233, 224] width 22 height 8
click at [194, 178] on div "Document name help 1250/1601-190 Invoice number (optional) help 1250/1601-190 I…" at bounding box center [172, 148] width 326 height 229
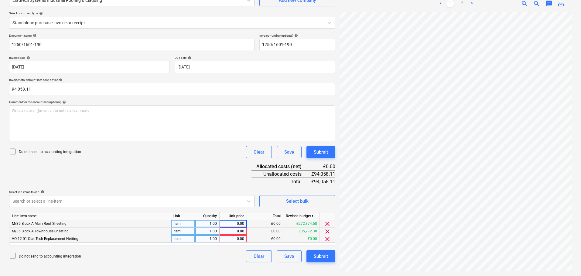
click at [64, 151] on p "Do not send to accounting integration" at bounding box center [50, 152] width 62 height 5
click at [75, 152] on p "Do not send to accounting integration" at bounding box center [50, 152] width 62 height 5
click at [139, 158] on div "Document name help 1250/1601-190 Invoice number (optional) help 1250/1601-190 I…" at bounding box center [172, 148] width 326 height 229
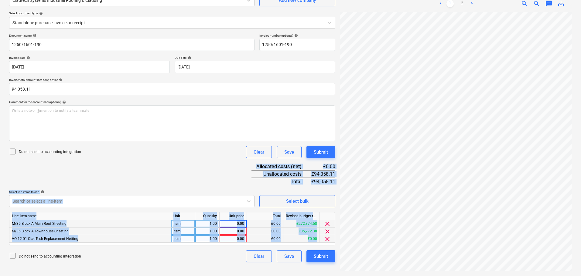
drag, startPoint x: 152, startPoint y: 168, endPoint x: 174, endPoint y: 262, distance: 97.0
click at [176, 216] on html "Projects Contacts Company Consolidated Invoices Inbox format_size keyboard_arro…" at bounding box center [290, 77] width 581 height 276
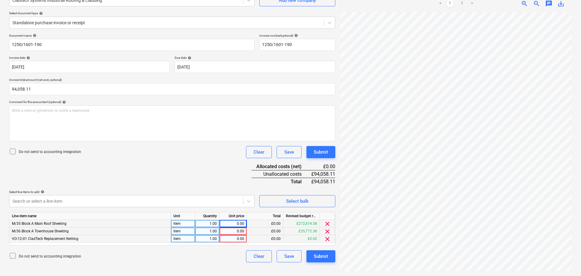
click at [173, 172] on div "Document name help 1250/1601-190 Invoice number (optional) help 1250/1601-190 I…" at bounding box center [172, 148] width 326 height 229
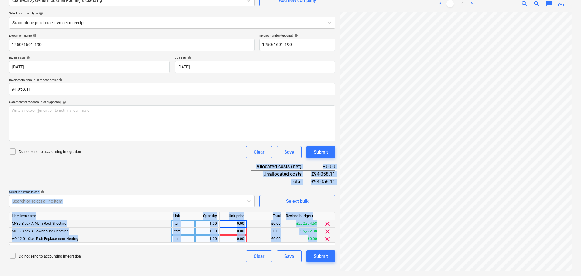
drag, startPoint x: 175, startPoint y: 168, endPoint x: 188, endPoint y: 225, distance: 58.7
click at [171, 216] on html "Projects Contacts Company Consolidated Invoices Inbox format_size keyboard_arro…" at bounding box center [290, 77] width 581 height 276
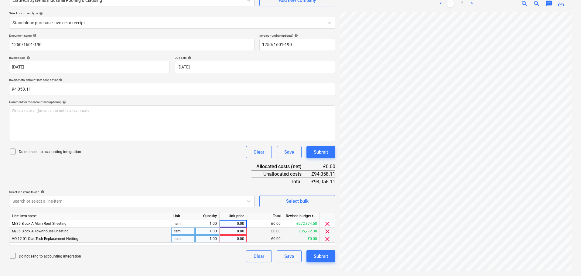
click at [196, 163] on div "Document name help 1250/1601-190 Invoice number (optional) help 1250/1601-190 I…" at bounding box center [172, 148] width 326 height 229
click at [225, 222] on div "0.00" at bounding box center [233, 224] width 22 height 8
type input "68387.9025"
click at [212, 171] on div "Document name help 1250/1601-190 Invoice number (optional) help 1250/1601-190 I…" at bounding box center [172, 148] width 326 height 229
click at [235, 233] on div "0.00" at bounding box center [233, 232] width 22 height 8
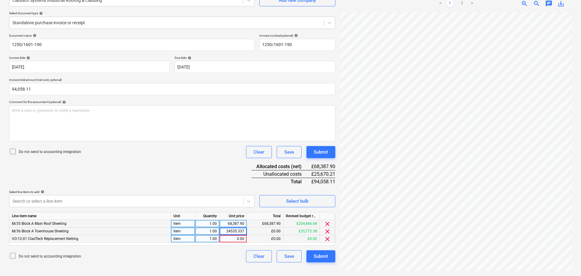
type input "24535.3375"
click at [224, 170] on div "Document name help 1250/1601-190 Invoice number (optional) help 1250/1601-190 I…" at bounding box center [172, 148] width 326 height 229
click at [228, 238] on div "0.00" at bounding box center [233, 240] width 22 height 8
click at [232, 238] on div "0.00" at bounding box center [233, 240] width 22 height 8
type input "1134.87"
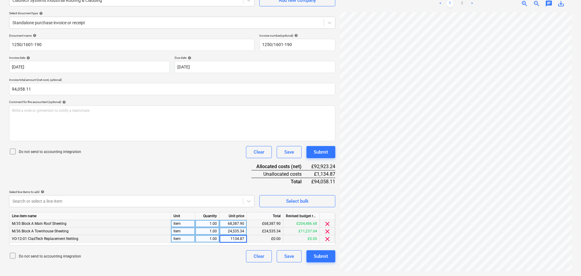
click at [152, 182] on div "Document name help 1250/1601-190 Invoice number (optional) help 1250/1601-190 I…" at bounding box center [172, 148] width 326 height 229
click at [154, 156] on div "Do not send to accounting integration Clear Save Submit" at bounding box center [172, 152] width 326 height 12
click at [323, 151] on div "Submit" at bounding box center [320, 152] width 14 height 8
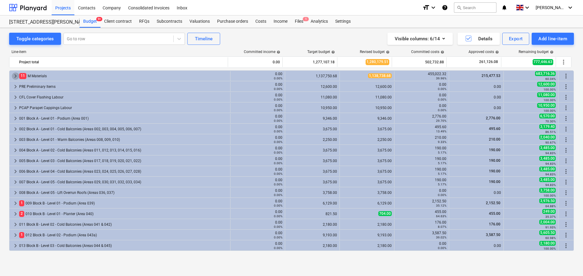
click at [15, 75] on span "keyboard_arrow_right" at bounding box center [15, 76] width 7 height 7
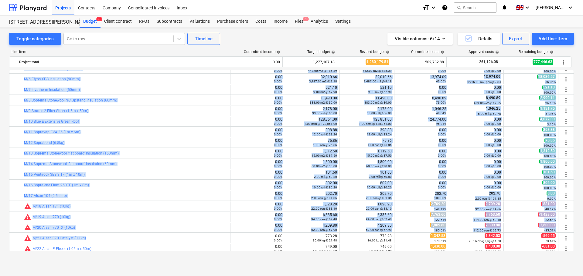
drag, startPoint x: 157, startPoint y: 98, endPoint x: 153, endPoint y: 191, distance: 93.3
click at [160, 247] on div "bar_chart warning M/4 Duoflex Garden (1m x 8m) 0.00 0.00% edit 23,040.64 518.00…" at bounding box center [291, 160] width 564 height 181
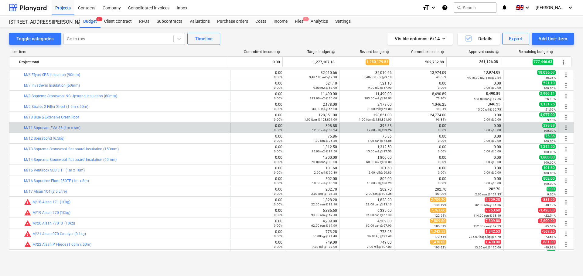
click at [139, 131] on div "bar_chart M/11 Sopravap EVA 35 (1m x 6m)" at bounding box center [126, 128] width 204 height 10
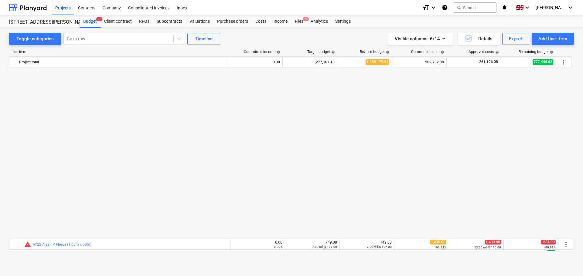
scroll to position [247, 0]
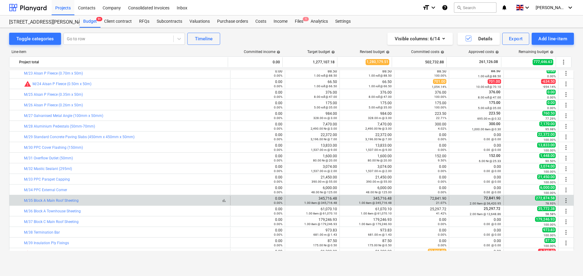
click at [113, 203] on div "bar_chart M/35 Block A Main Roof Sheeting" at bounding box center [126, 201] width 204 height 4
click at [116, 199] on div "bar_chart M/35 Block A Main Roof Sheeting" at bounding box center [126, 201] width 204 height 4
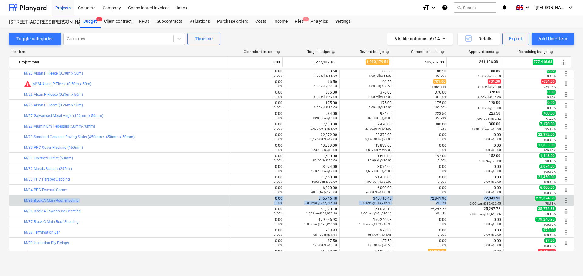
drag, startPoint x: 116, startPoint y: 199, endPoint x: 461, endPoint y: 201, distance: 345.1
click at [461, 201] on div "bar_chart M/35 Block A Main Roof Sheeting 0.00 0.00% edit 345,716.48 1.00 item …" at bounding box center [291, 201] width 564 height 10
click at [462, 200] on div "72,841.90 2.00 Item @ 36,420.95" at bounding box center [475, 200] width 49 height 9
drag, startPoint x: 462, startPoint y: 200, endPoint x: 463, endPoint y: 203, distance: 3.0
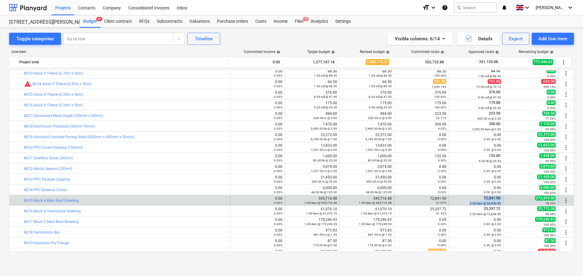
click at [462, 204] on div "72,841.90 2.00 Item @ 36,420.95" at bounding box center [475, 200] width 49 height 9
click at [464, 203] on div "2.00 Item @ 36,420.95" at bounding box center [475, 204] width 49 height 4
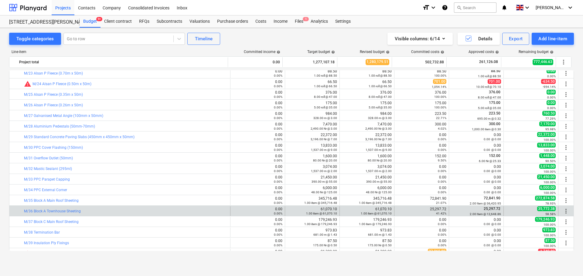
click at [129, 207] on div "bar_chart M/36 Block A Townhouse Sheeting" at bounding box center [126, 212] width 204 height 10
drag, startPoint x: 129, startPoint y: 207, endPoint x: 490, endPoint y: 210, distance: 361.2
click at [490, 210] on div "bar_chart M/36 Block A Townhouse Sheeting 0.00 0.00% edit 61,070.10 1.00 item @…" at bounding box center [291, 212] width 564 height 10
click at [490, 210] on span "25,297.72" at bounding box center [492, 209] width 18 height 4
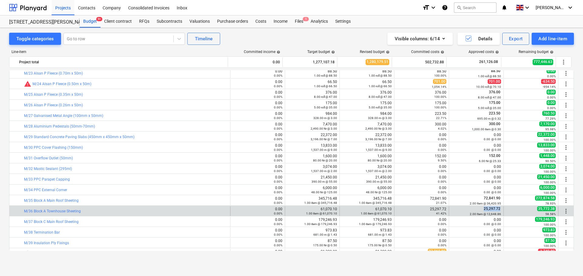
click at [490, 210] on span "25,297.72" at bounding box center [492, 209] width 18 height 4
drag, startPoint x: 490, startPoint y: 210, endPoint x: 483, endPoint y: 209, distance: 7.0
click at [486, 214] on div "25,297.72 2.00 Item @ 12,648.86" at bounding box center [475, 211] width 49 height 9
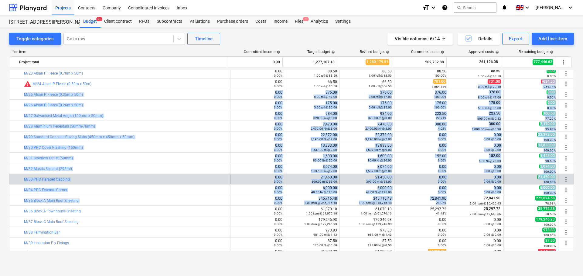
drag, startPoint x: 476, startPoint y: 85, endPoint x: 476, endPoint y: 184, distance: 98.9
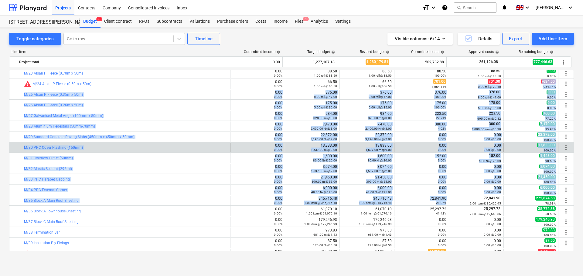
click at [481, 150] on div "0.00 @ 0.00" at bounding box center [475, 150] width 49 height 4
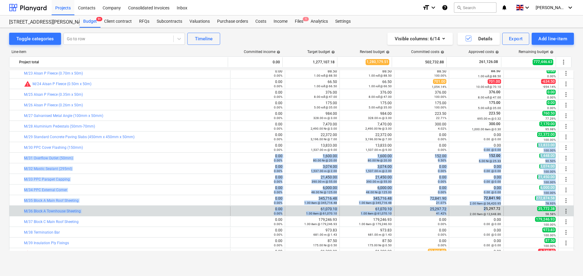
drag, startPoint x: 482, startPoint y: 151, endPoint x: 484, endPoint y: 212, distance: 61.0
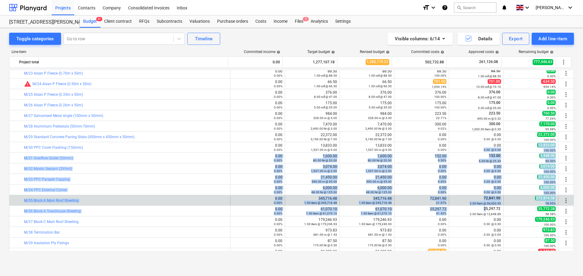
click at [485, 199] on span "72,841.90" at bounding box center [492, 198] width 18 height 4
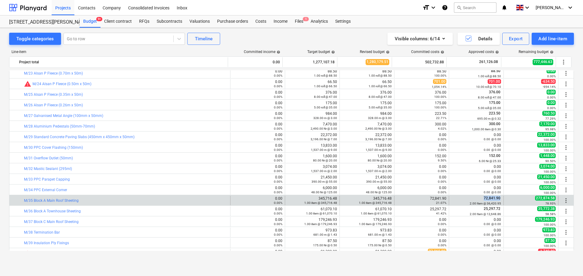
click at [485, 199] on span "72,841.90" at bounding box center [492, 198] width 18 height 4
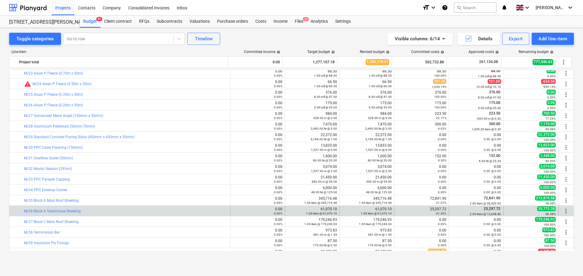
click at [487, 210] on span "25,297.72" at bounding box center [492, 209] width 18 height 4
drag, startPoint x: 487, startPoint y: 210, endPoint x: 485, endPoint y: 215, distance: 5.9
click at [485, 215] on div "25,297.72 2.00 Item @ 12,648.86" at bounding box center [475, 211] width 49 height 9
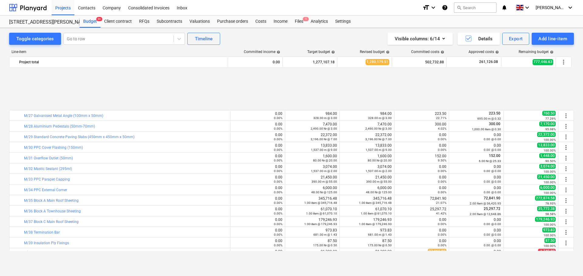
scroll to position [308, 0]
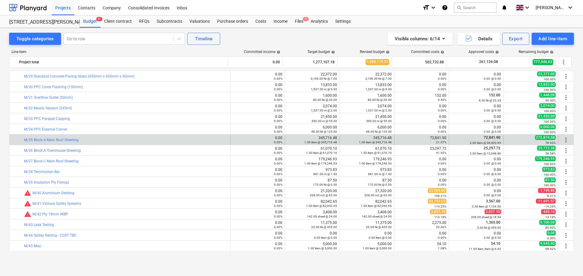
click at [483, 138] on span "72,841.90" at bounding box center [492, 138] width 18 height 4
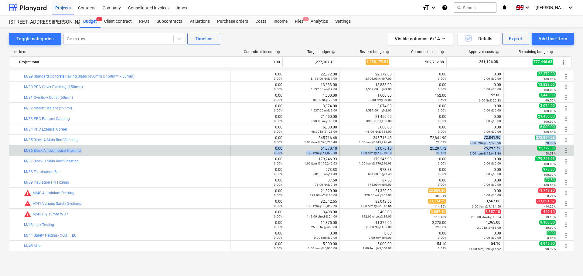
drag, startPoint x: 483, startPoint y: 138, endPoint x: 481, endPoint y: 151, distance: 12.8
click at [481, 151] on div "bar_chart M/8 Soprema Stonewool NC Upstand Insulation (60mm) 0.00 0.00% edit 11…" at bounding box center [291, 278] width 564 height 1030
click at [481, 151] on div "2.00 Item @ 12,648.86" at bounding box center [475, 153] width 49 height 4
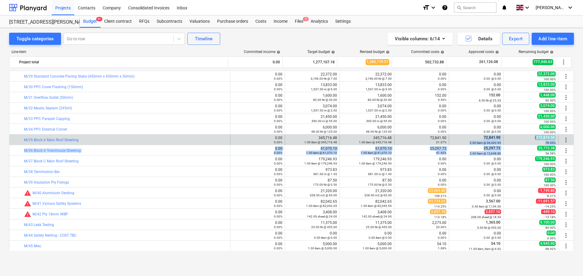
click at [480, 138] on div "bar_chart M/8 Soprema Stonewool NC Upstand Insulation (60mm) 0.00 0.00% edit 11…" at bounding box center [291, 278] width 564 height 1030
click at [480, 138] on div "72,841.90 2.00 Item @ 36,420.95" at bounding box center [475, 139] width 49 height 9
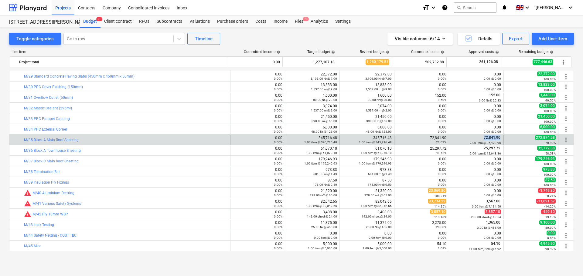
click at [480, 138] on div "72,841.90 2.00 Item @ 36,420.95" at bounding box center [475, 139] width 49 height 9
drag, startPoint x: 480, startPoint y: 138, endPoint x: 478, endPoint y: 142, distance: 4.3
click at [478, 142] on div "72,841.90 2.00 Item @ 36,420.95" at bounding box center [475, 139] width 49 height 9
click at [478, 142] on small "2.00 Item @ 36,420.95" at bounding box center [484, 142] width 31 height 3
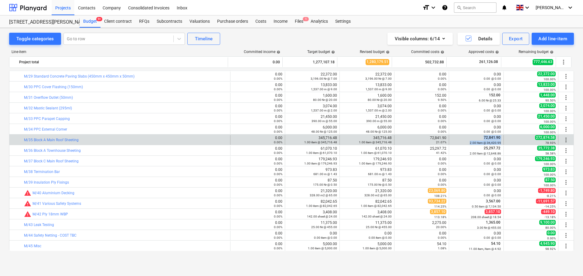
drag, startPoint x: 478, startPoint y: 142, endPoint x: 477, endPoint y: 139, distance: 3.4
click at [477, 139] on div "72,841.90 2.00 Item @ 36,420.95" at bounding box center [475, 139] width 49 height 9
click at [95, 140] on div "bar_chart M/35 Block A Main Roof Sheeting" at bounding box center [126, 140] width 204 height 4
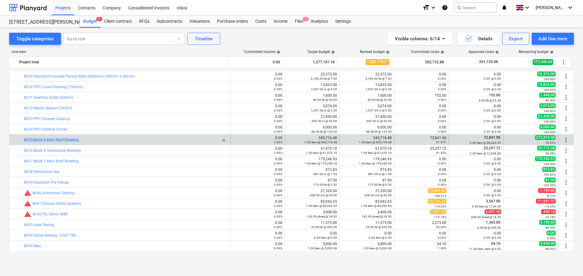
click at [95, 140] on div "bar_chart M/35 Block A Main Roof Sheeting" at bounding box center [126, 140] width 204 height 4
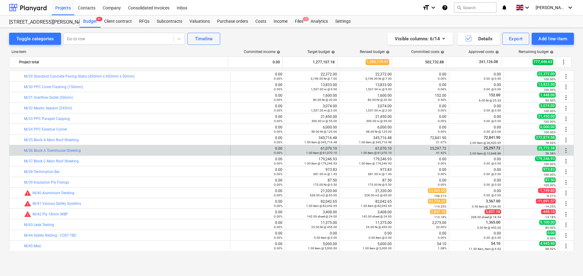
click at [478, 148] on div "25,297.72 2.00 Item @ 12,648.86" at bounding box center [475, 150] width 49 height 9
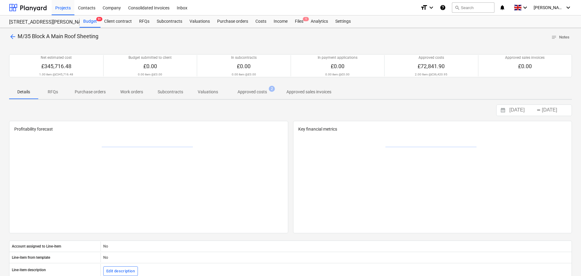
click at [249, 99] on button "Approved costs 2" at bounding box center [252, 92] width 54 height 15
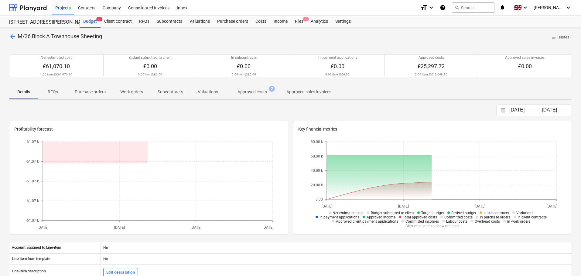
click at [248, 94] on p "Approved costs" at bounding box center [251, 92] width 29 height 6
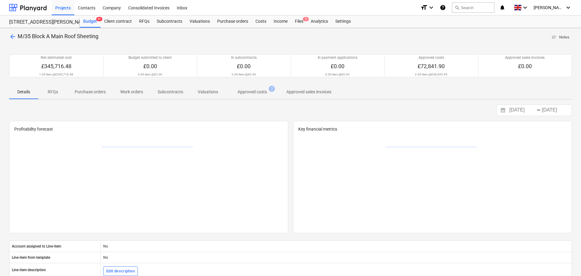
click at [259, 95] on p "Approved costs" at bounding box center [251, 92] width 29 height 6
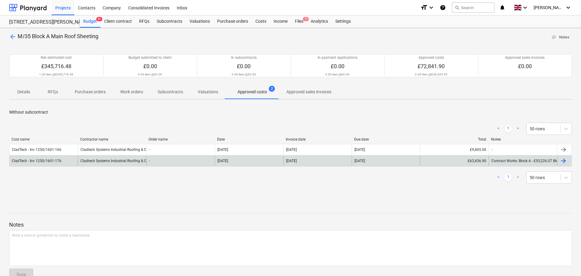
click at [78, 162] on div "Cladtech Systems Industrial Roofing & Cladding" at bounding box center [112, 161] width 68 height 10
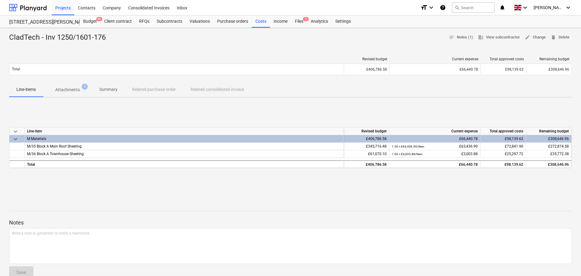
click at [69, 92] on p "Attachments" at bounding box center [67, 90] width 25 height 6
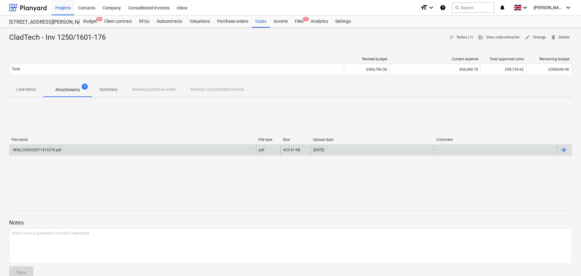
click at [126, 148] on div "SKM_C650i25071413270.pdf" at bounding box center [132, 150] width 246 height 10
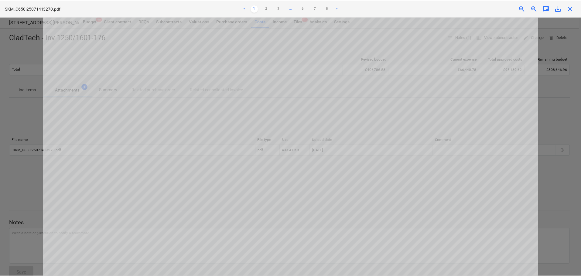
scroll to position [212, 0]
click at [571, 8] on span "close" at bounding box center [571, 8] width 7 height 7
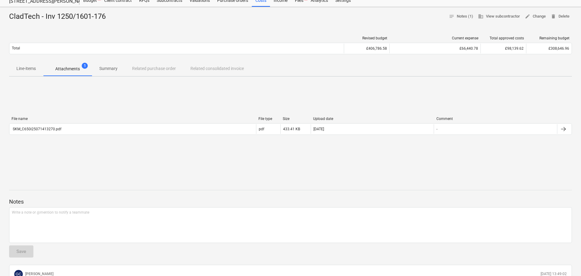
scroll to position [100, 0]
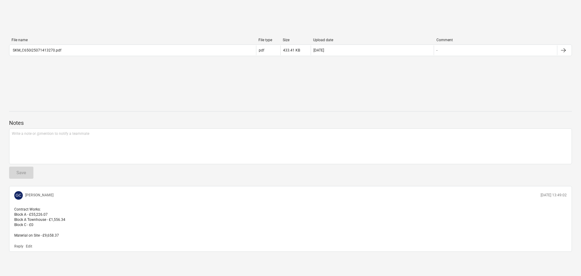
click at [29, 211] on span "Contract Works: Block A - £55,226.07 Block A Townhouse - £1,556.34 Block C - £0…" at bounding box center [39, 223] width 51 height 30
drag, startPoint x: 29, startPoint y: 211, endPoint x: 64, endPoint y: 246, distance: 49.6
click at [64, 246] on div "GC Grant Collins 14.07.2025 13:49:02 Contract Works: Block A - £55,226.07 Block…" at bounding box center [290, 219] width 562 height 66
click at [65, 246] on div "Reply Edit" at bounding box center [290, 246] width 557 height 6
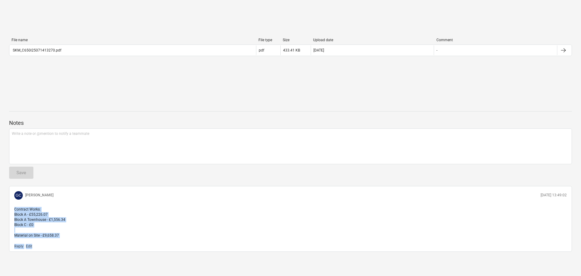
click at [65, 246] on div "Reply Edit" at bounding box center [290, 246] width 557 height 6
drag, startPoint x: 65, startPoint y: 246, endPoint x: 71, endPoint y: 213, distance: 33.3
click at [71, 213] on div "GC Grant Collins 14.07.2025 13:49:02 Contract Works: Block A - £55,226.07 Block…" at bounding box center [290, 219] width 562 height 66
click at [72, 211] on p "Contract Works: Block A - £55,226.07 Block A Townhouse - £1,556.34 Block C - £0…" at bounding box center [290, 222] width 552 height 31
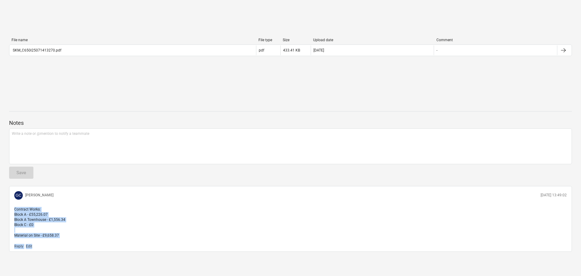
drag, startPoint x: 72, startPoint y: 211, endPoint x: 70, endPoint y: 254, distance: 43.4
click at [70, 254] on div "CladTech - Inv 1250/1601-176 notes Notes (1) business View subcontractor edit C…" at bounding box center [290, 102] width 581 height 348
click at [70, 224] on p "Contract Works: Block A - £55,226.07 Block A Townhouse - £1,556.34 Block C - £0…" at bounding box center [290, 222] width 552 height 31
click at [76, 199] on div "GC Grant Collins 14.07.2025 13:49:02" at bounding box center [290, 195] width 557 height 13
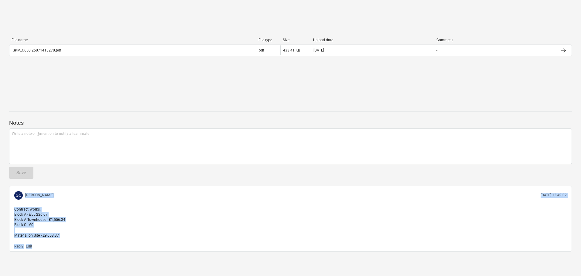
drag, startPoint x: 76, startPoint y: 199, endPoint x: 76, endPoint y: 225, distance: 25.5
click at [73, 249] on div "GC Grant Collins 14.07.2025 13:49:02 Contract Works: Block A - £55,226.07 Block…" at bounding box center [290, 219] width 562 height 66
click at [76, 221] on p "Contract Works: Block A - £55,226.07 Block A Townhouse - £1,556.34 Block C - £0…" at bounding box center [290, 222] width 552 height 31
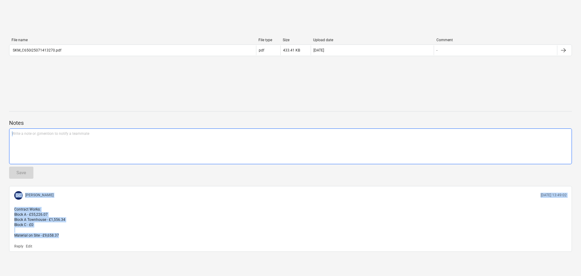
drag, startPoint x: 72, startPoint y: 200, endPoint x: 96, endPoint y: 103, distance: 99.6
click at [90, 127] on div "Notes Write a note or @mention to notify a teammate ﻿ Save GC Grant Collins 14.…" at bounding box center [290, 177] width 562 height 149
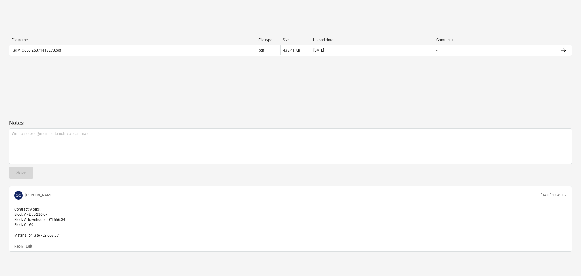
click at [97, 99] on div at bounding box center [290, 101] width 562 height 5
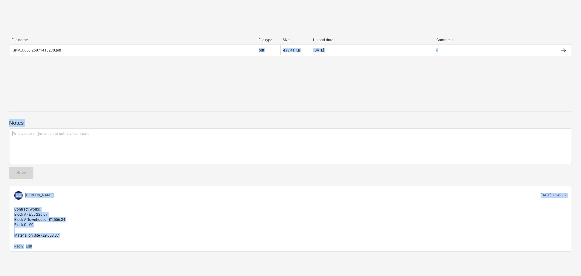
drag, startPoint x: 103, startPoint y: 89, endPoint x: 88, endPoint y: 241, distance: 153.4
click at [86, 248] on div "CladTech - Inv 1250/1601-176 notes Notes (1) business View subcontractor edit C…" at bounding box center [290, 102] width 581 height 348
click at [89, 239] on div "Contract Works: Block A - £55,226.07 Block A Townhouse - £1,556.34 Block C - £0…" at bounding box center [290, 223] width 557 height 36
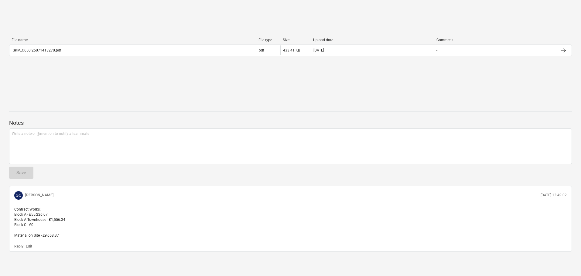
click at [89, 239] on div "Contract Works: Block A - £55,226.07 Block A Townhouse - £1,556.34 Block C - £0…" at bounding box center [290, 223] width 557 height 36
drag, startPoint x: 89, startPoint y: 239, endPoint x: 88, endPoint y: 247, distance: 7.9
click at [88, 247] on div "GC Grant Collins 14.07.2025 13:49:02 Contract Works: Block A - £55,226.07 Block…" at bounding box center [290, 219] width 562 height 66
click at [88, 247] on div "Reply Edit" at bounding box center [290, 246] width 557 height 6
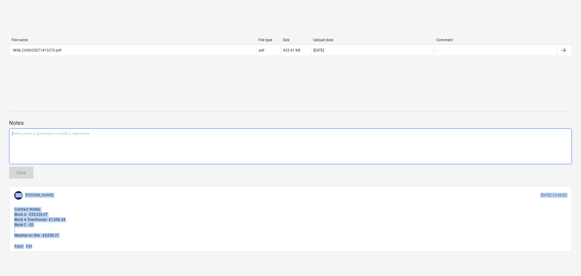
drag, startPoint x: 88, startPoint y: 247, endPoint x: 107, endPoint y: 112, distance: 136.7
click at [102, 126] on div "Notes Write a note or @mention to notify a teammate ﻿ Save GC Grant Collins 14.…" at bounding box center [290, 177] width 562 height 149
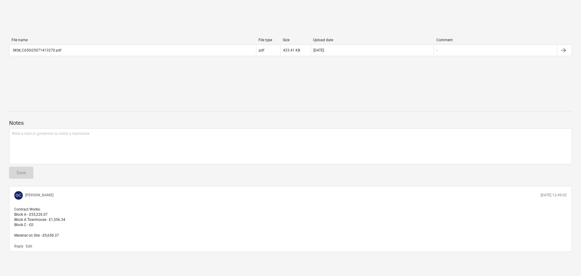
click at [107, 112] on div "Notes Write a note or @mention to notify a teammate ﻿ Save GC Grant Collins 14.…" at bounding box center [290, 177] width 562 height 149
drag, startPoint x: 141, startPoint y: 94, endPoint x: 145, endPoint y: 173, distance: 79.6
click at [145, 173] on div "CladTech - Inv 1250/1601-176 notes Notes (1) business View subcontractor edit C…" at bounding box center [290, 102] width 581 height 348
click at [148, 93] on div "File name File type Size Upload date Comment SKM_C650i25071413270.pdf pdf 433.4…" at bounding box center [290, 48] width 562 height 91
click at [142, 107] on div at bounding box center [290, 105] width 562 height 5
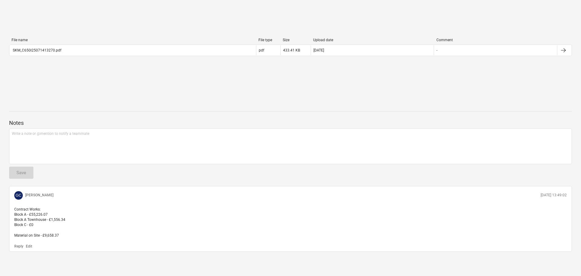
click at [138, 92] on div "File name File type Size Upload date Comment SKM_C650i25071413270.pdf pdf 433.4…" at bounding box center [290, 48] width 562 height 91
click at [136, 106] on div at bounding box center [290, 105] width 562 height 5
